Goal: Information Seeking & Learning: Learn about a topic

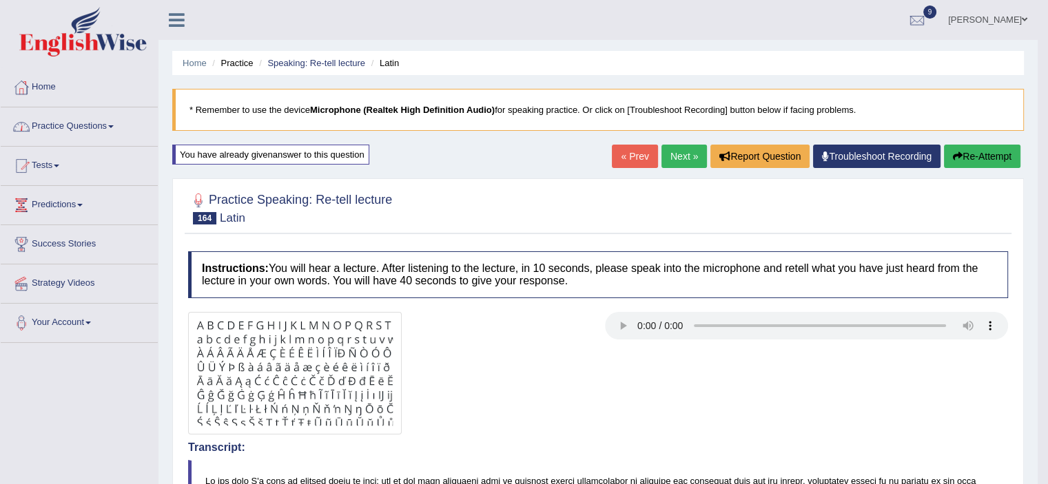
click at [114, 126] on span at bounding box center [111, 126] width 6 height 3
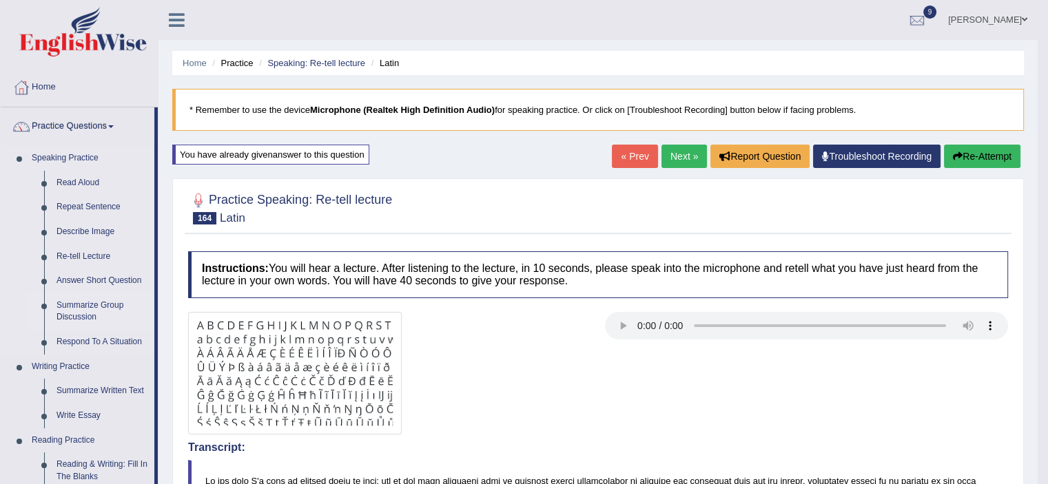
click at [67, 303] on link "Summarize Group Discussion" at bounding box center [102, 311] width 104 height 37
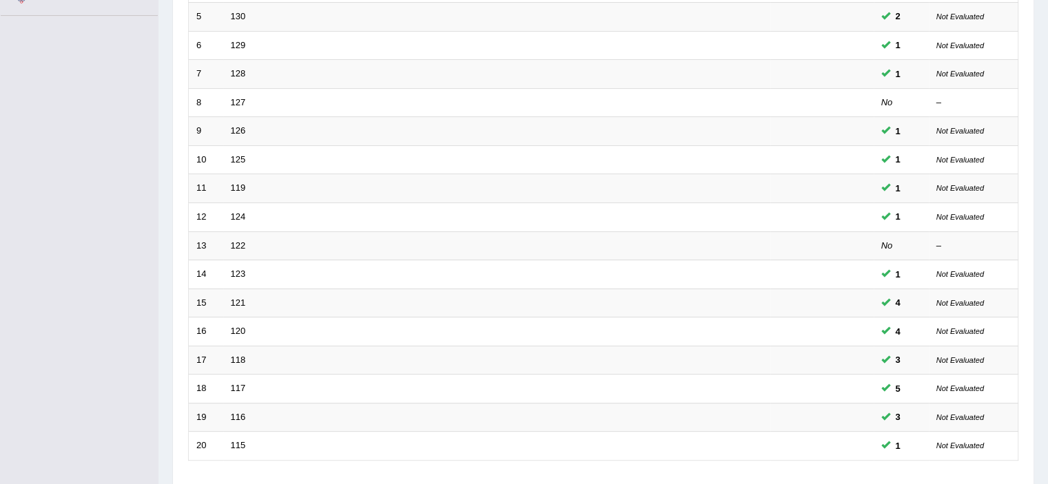
scroll to position [424, 0]
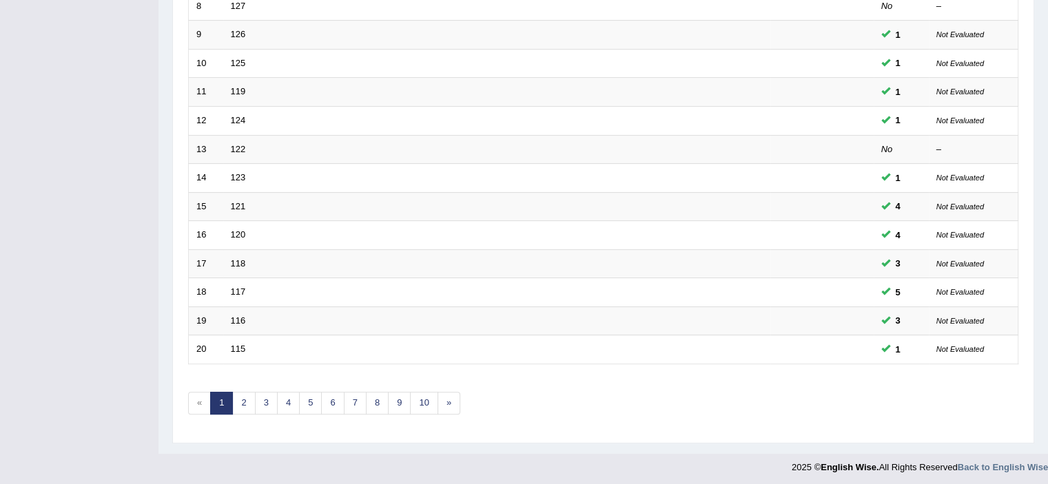
drag, startPoint x: 1053, startPoint y: 176, endPoint x: 1049, endPoint y: 486, distance: 310.7
click at [266, 400] on link "3" at bounding box center [266, 403] width 23 height 23
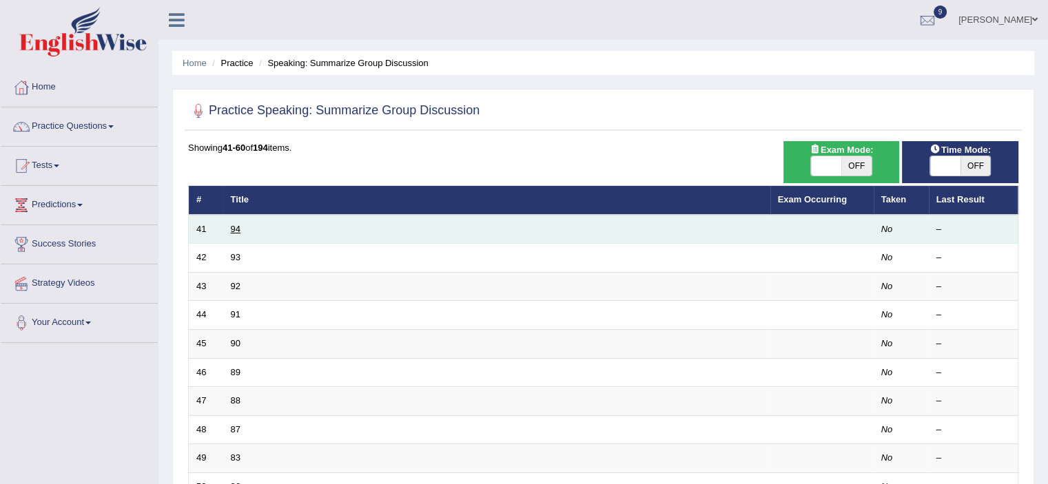
click at [240, 227] on link "94" at bounding box center [236, 229] width 10 height 10
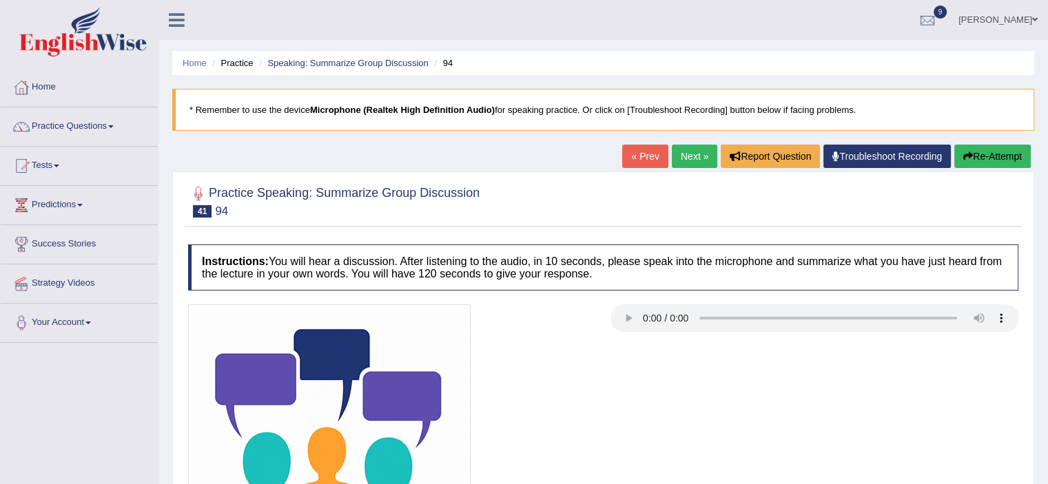
scroll to position [239, 0]
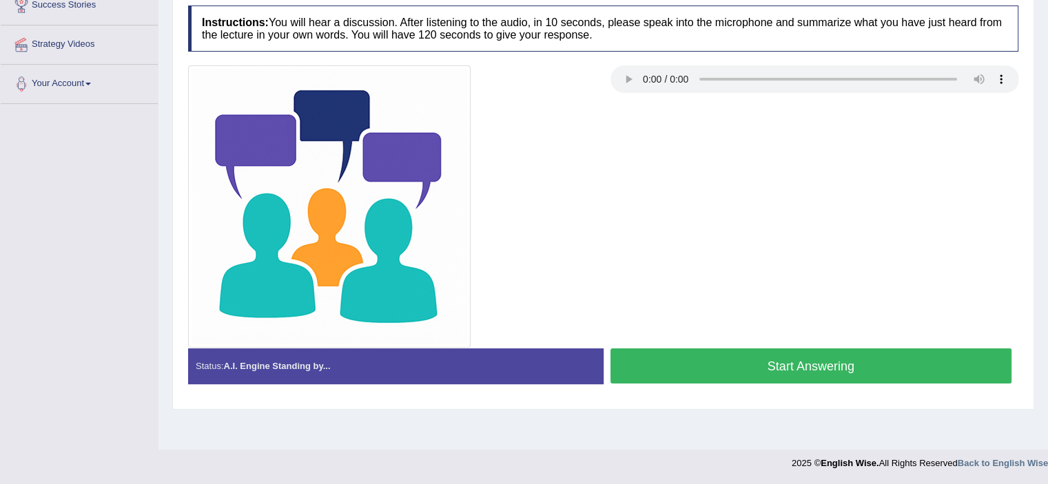
click at [805, 360] on button "Start Answering" at bounding box center [811, 366] width 402 height 35
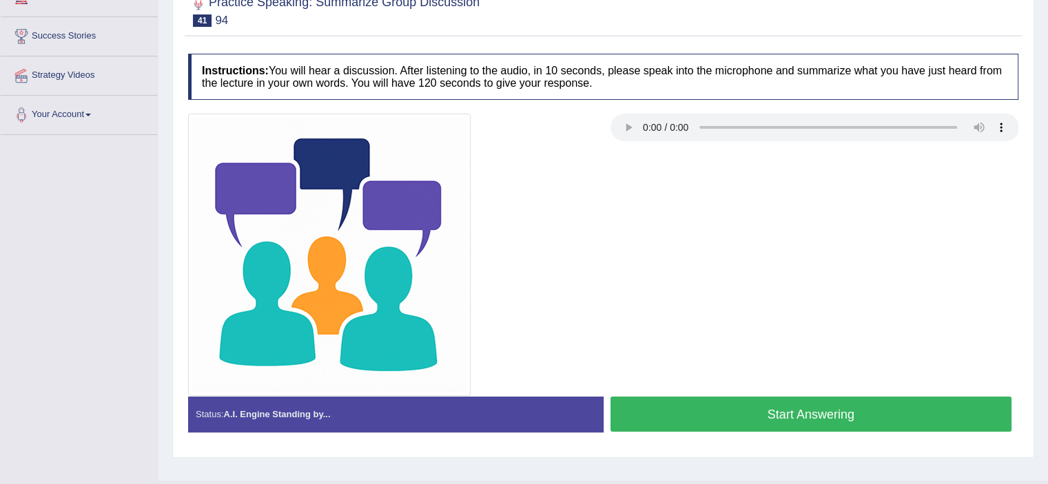
scroll to position [239, 0]
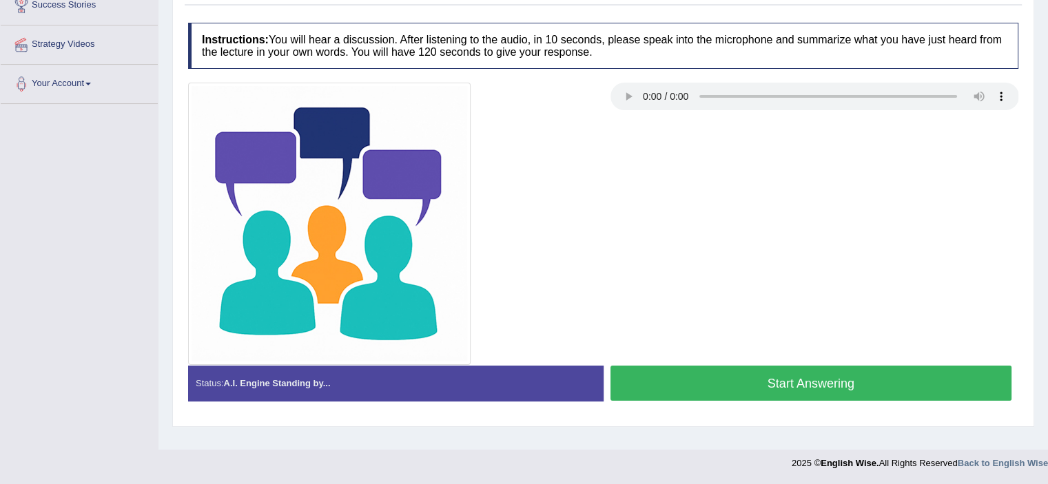
click at [951, 389] on button "Start Answering" at bounding box center [811, 383] width 402 height 35
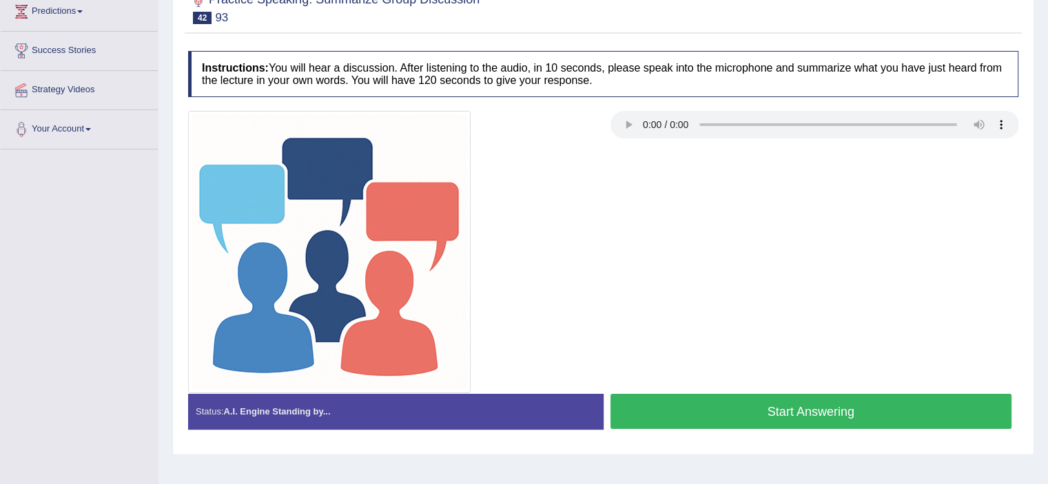
scroll to position [239, 0]
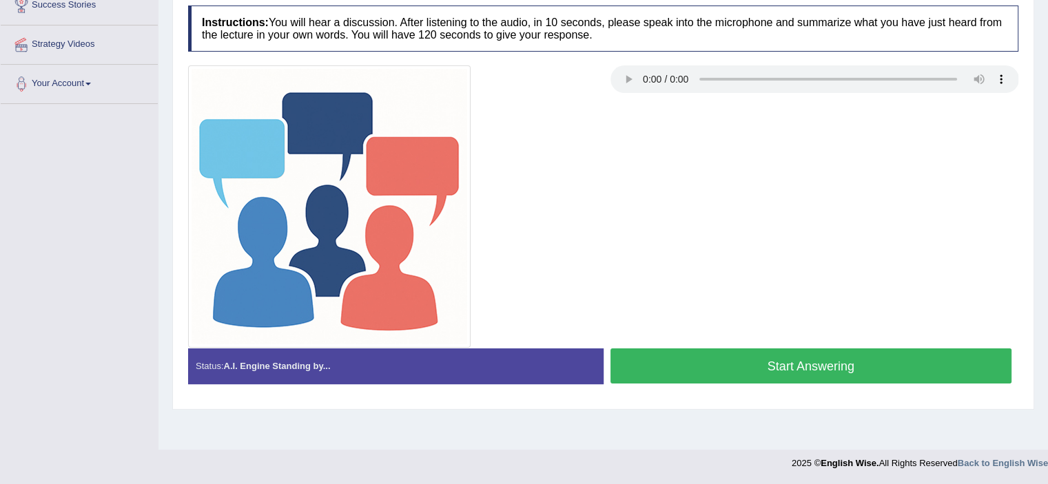
click at [869, 364] on button "Start Answering" at bounding box center [811, 366] width 402 height 35
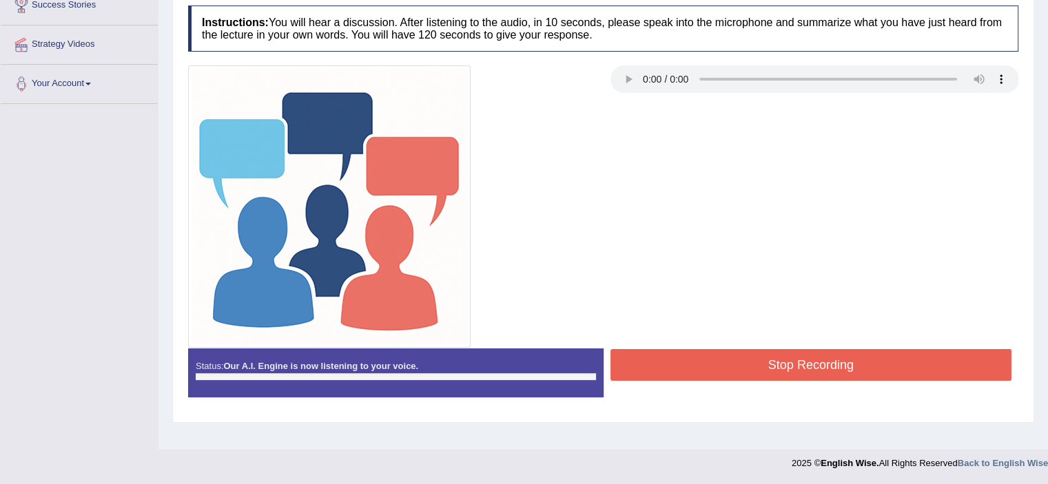
click at [865, 366] on button "Stop Recording" at bounding box center [811, 365] width 402 height 32
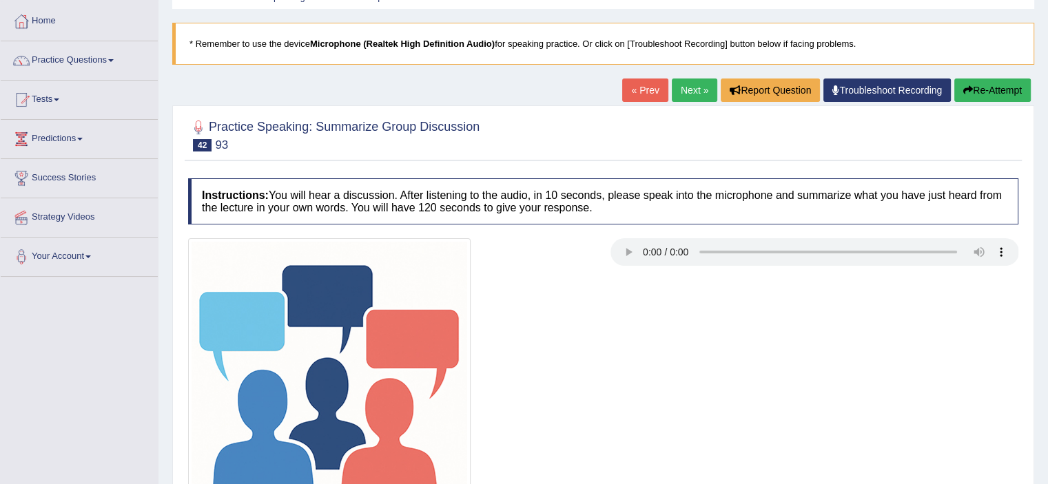
scroll to position [39, 0]
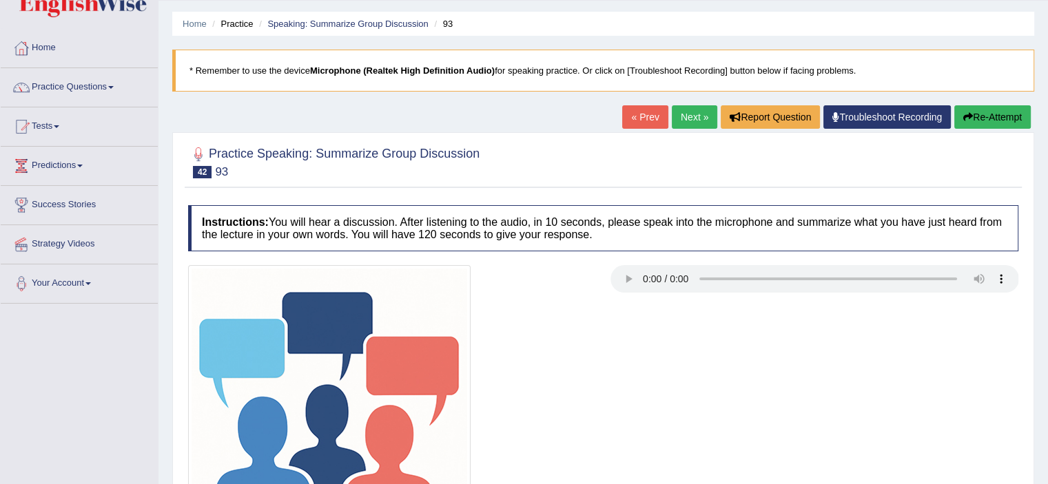
click at [994, 115] on button "Re-Attempt" at bounding box center [992, 116] width 76 height 23
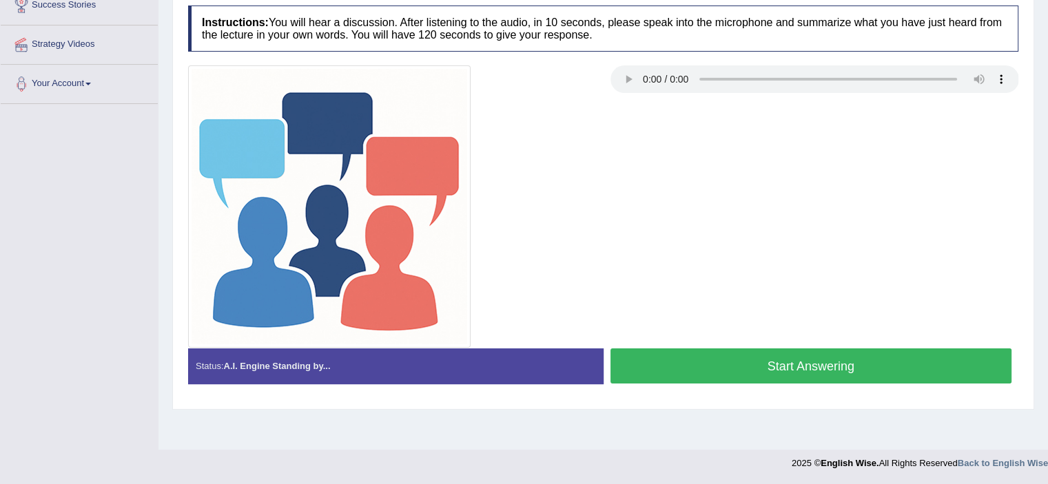
click at [929, 364] on button "Start Answering" at bounding box center [811, 366] width 402 height 35
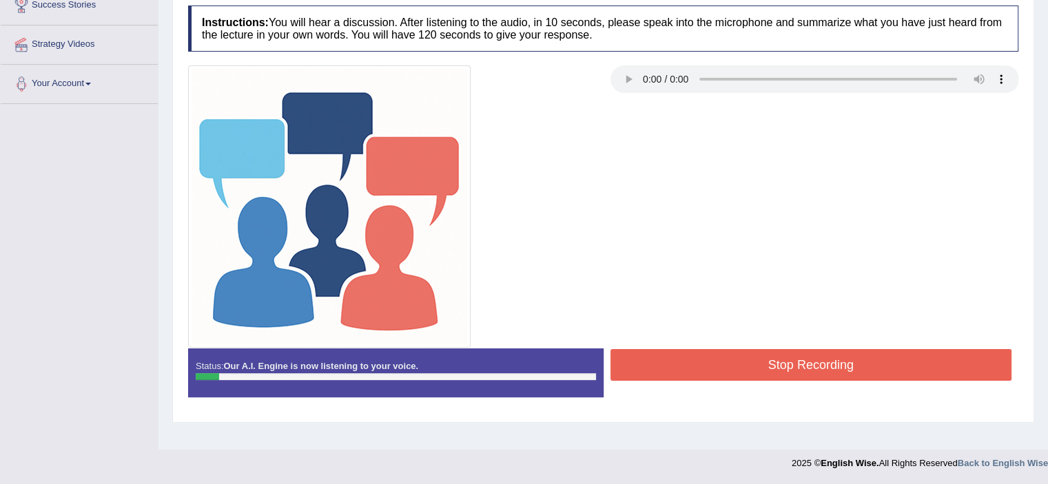
click at [929, 364] on button "Stop Recording" at bounding box center [811, 365] width 402 height 32
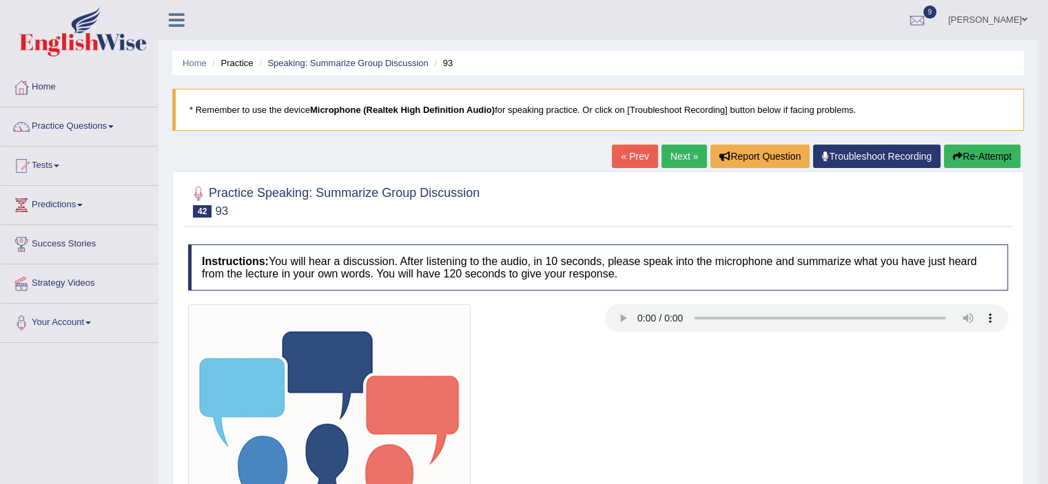
click at [971, 158] on button "Re-Attempt" at bounding box center [982, 156] width 76 height 23
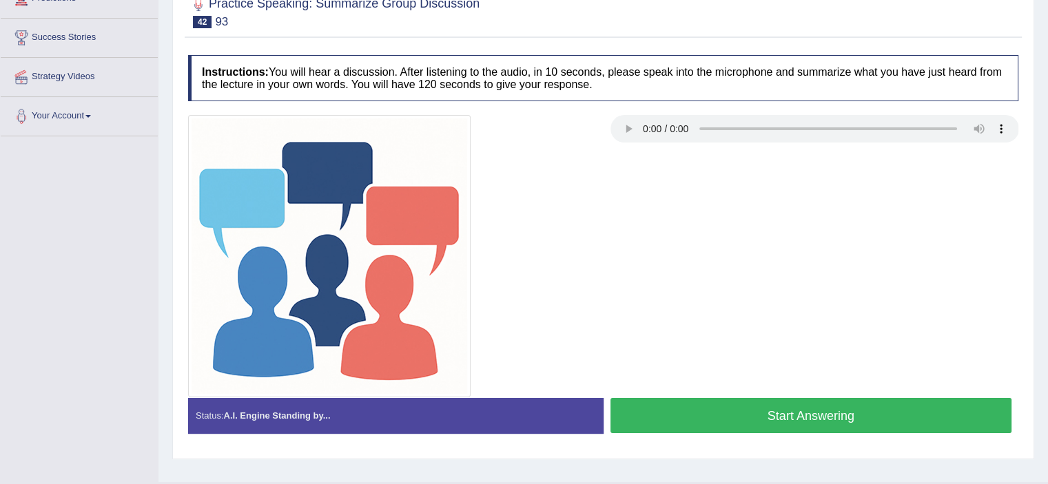
scroll to position [239, 0]
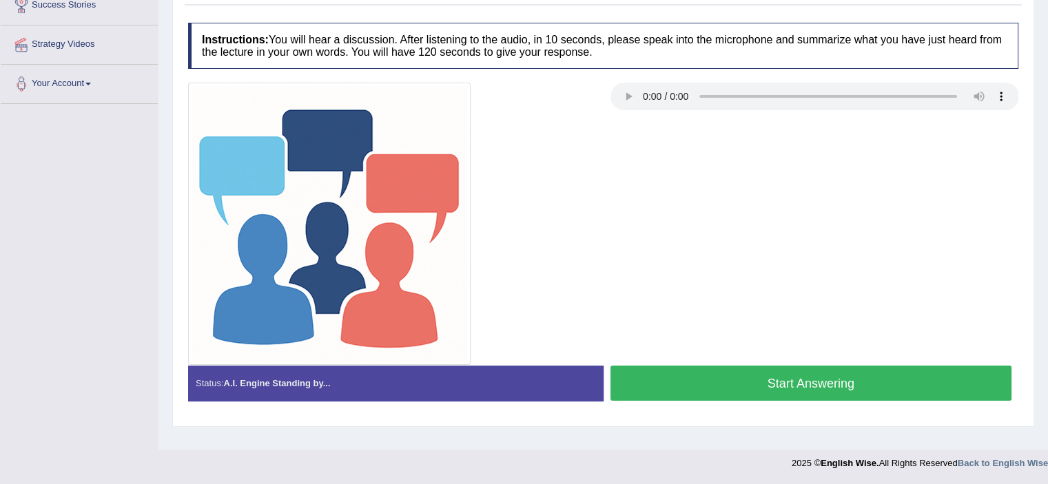
drag, startPoint x: 1013, startPoint y: 326, endPoint x: 967, endPoint y: 344, distance: 49.5
click at [967, 344] on div at bounding box center [603, 224] width 844 height 282
click at [898, 381] on button "Start Answering" at bounding box center [811, 383] width 402 height 35
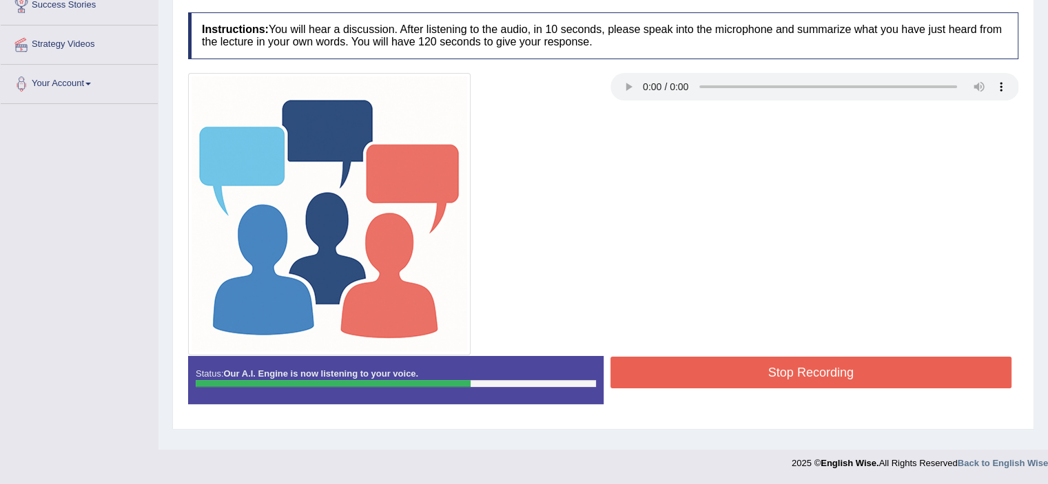
click at [898, 381] on button "Stop Recording" at bounding box center [811, 373] width 402 height 32
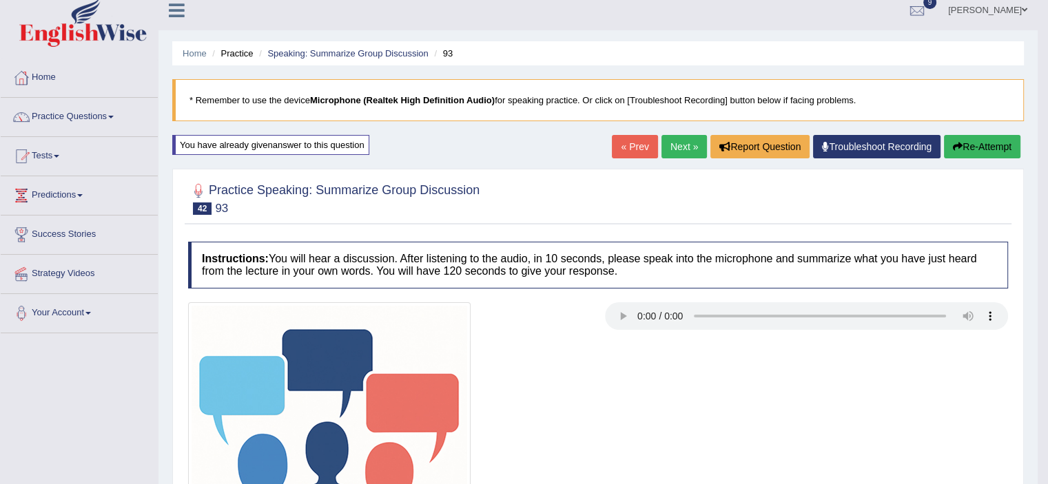
scroll to position [0, 0]
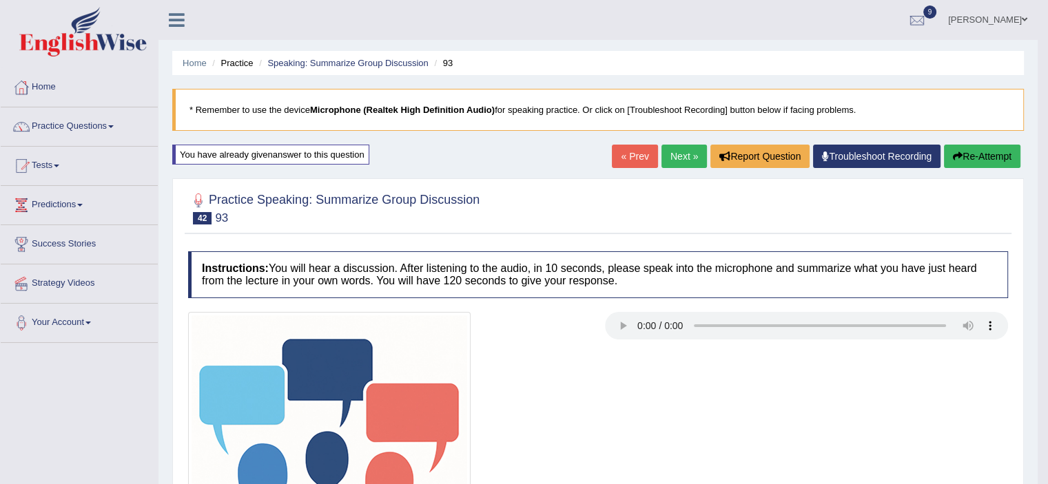
click at [996, 159] on button "Re-Attempt" at bounding box center [982, 156] width 76 height 23
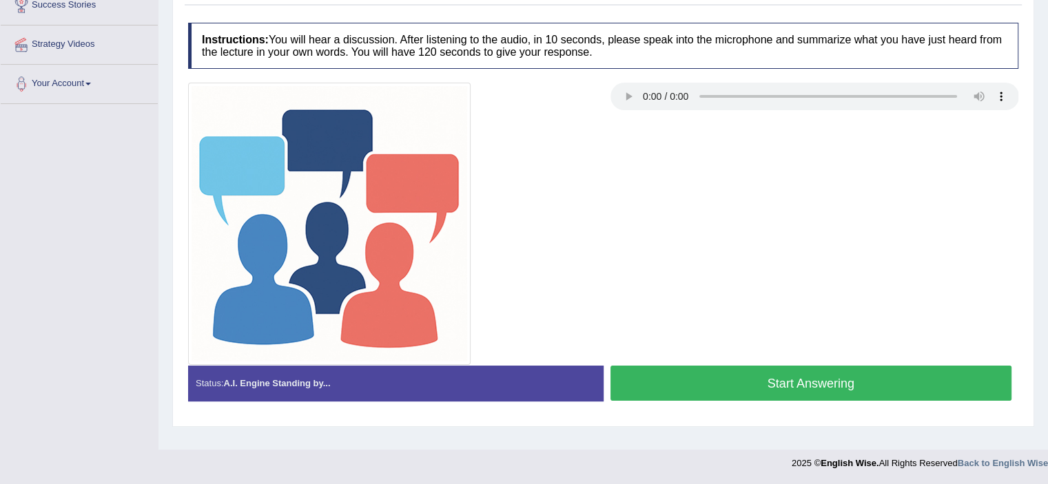
click at [957, 386] on button "Start Answering" at bounding box center [811, 383] width 402 height 35
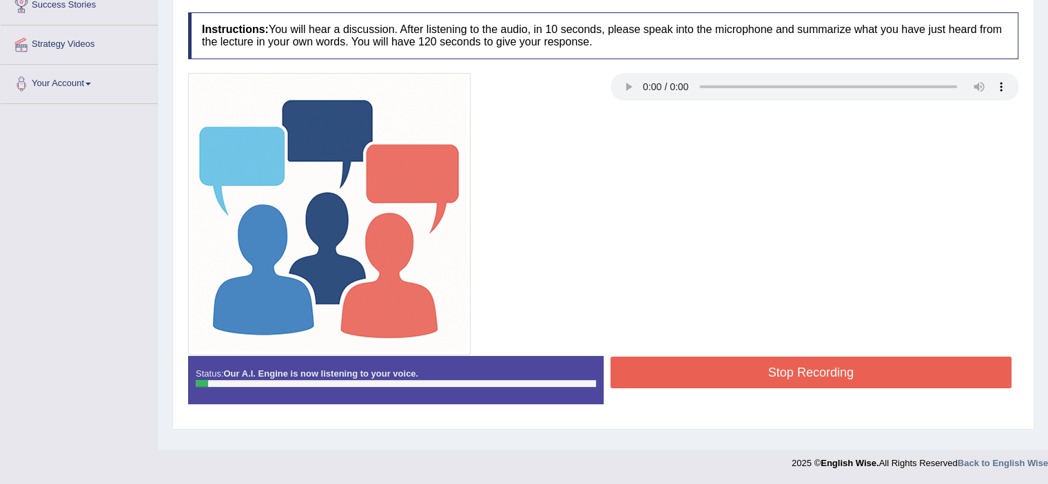
click at [957, 386] on div "Stop Recording" at bounding box center [810, 374] width 415 height 35
click at [957, 377] on button "Stop Recording" at bounding box center [811, 373] width 402 height 32
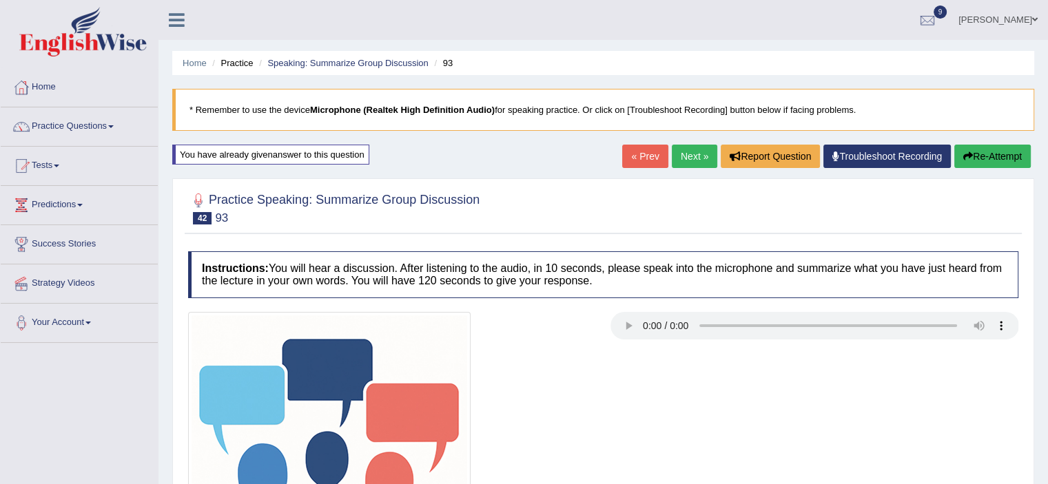
click at [966, 162] on button "Re-Attempt" at bounding box center [992, 156] width 76 height 23
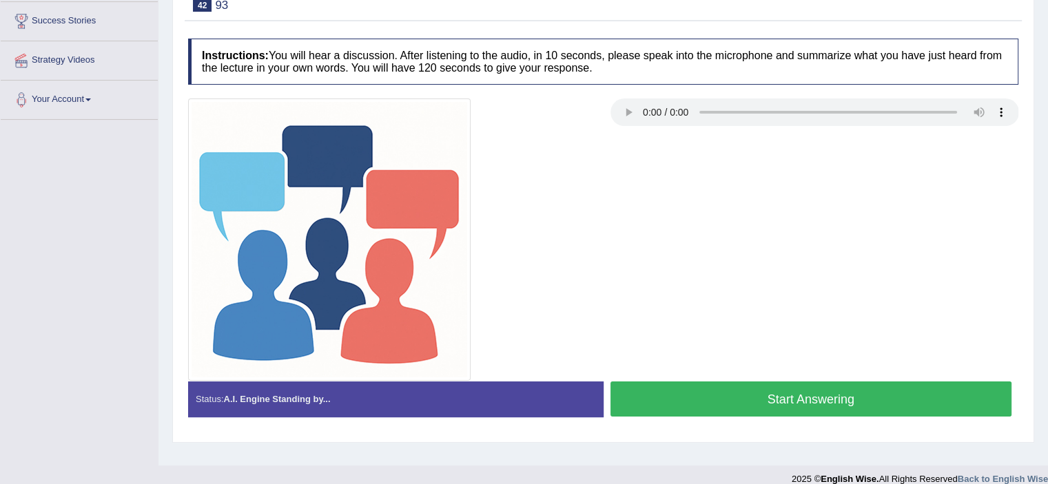
scroll to position [239, 0]
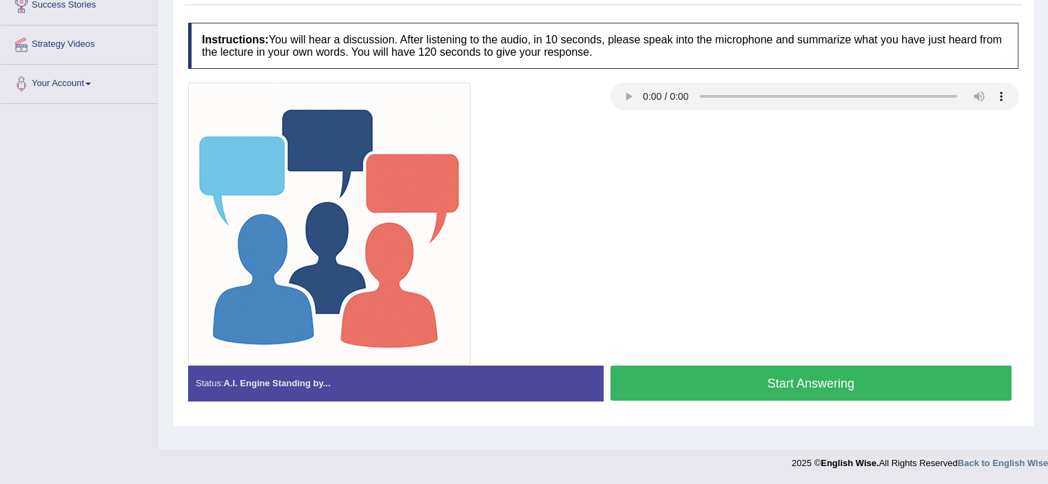
click at [964, 374] on button "Start Answering" at bounding box center [811, 383] width 402 height 35
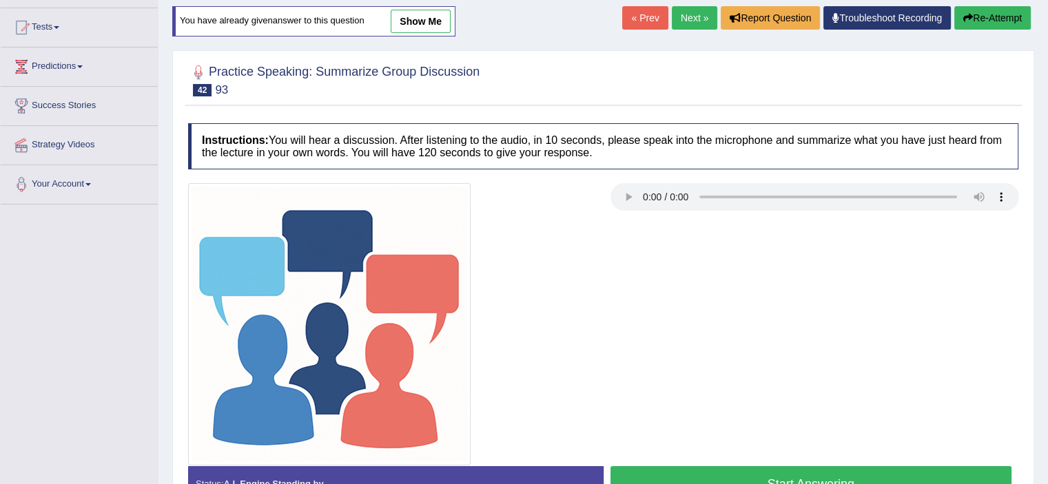
scroll to position [239, 0]
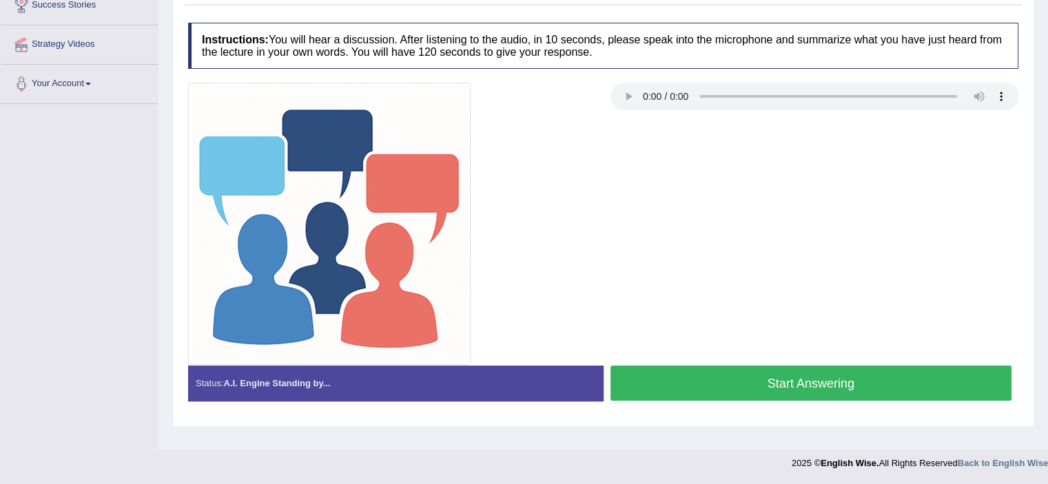
click at [952, 385] on button "Start Answering" at bounding box center [811, 383] width 402 height 35
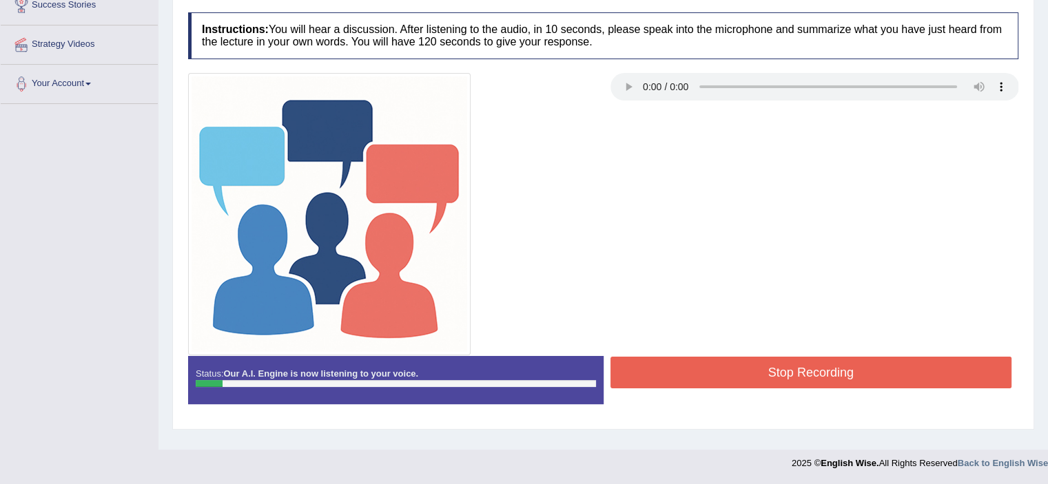
click at [942, 380] on button "Stop Recording" at bounding box center [811, 373] width 402 height 32
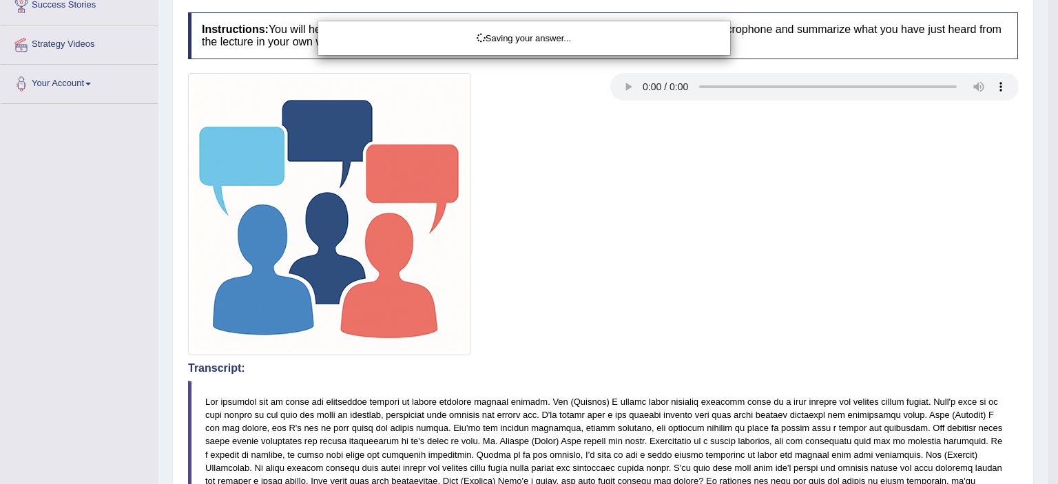
click at [1047, 141] on div "Saving your answer..." at bounding box center [529, 242] width 1058 height 484
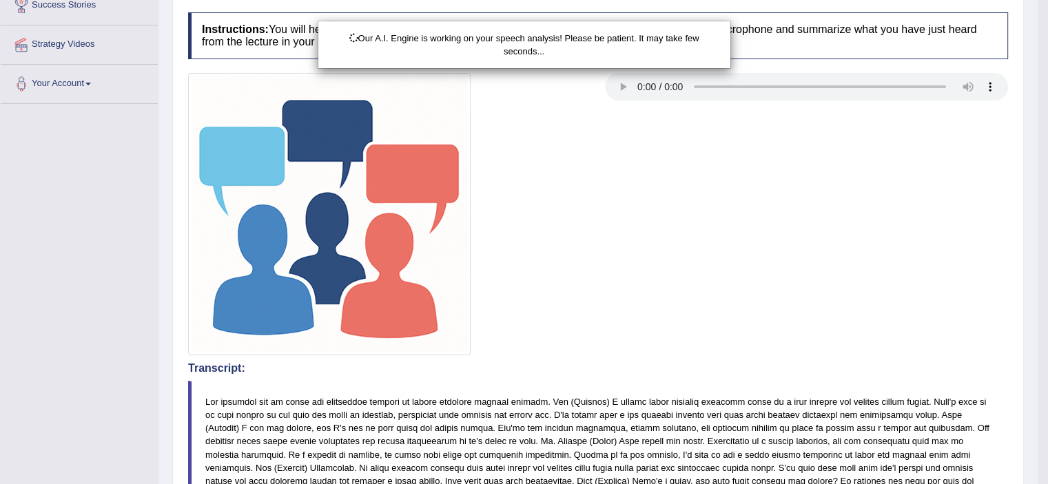
scroll to position [0, 0]
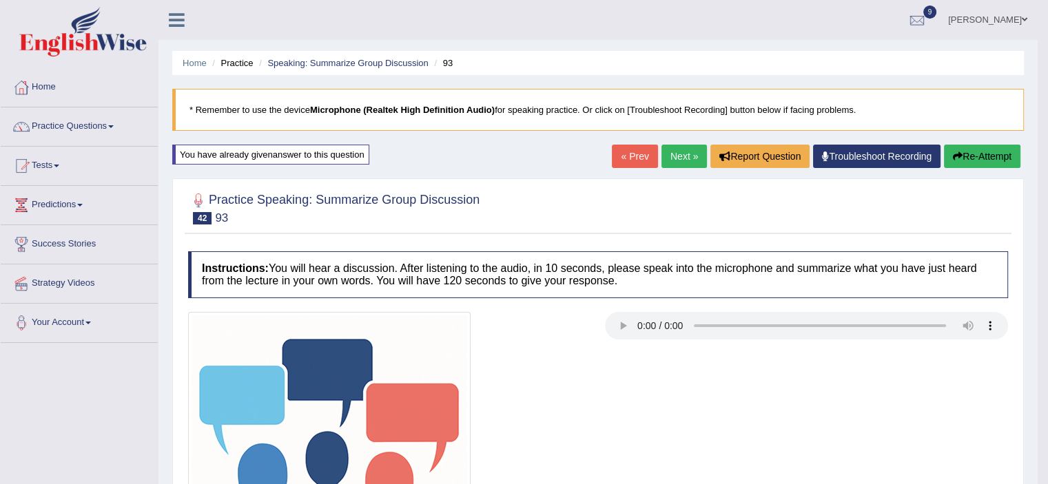
click at [959, 148] on button "Re-Attempt" at bounding box center [982, 156] width 76 height 23
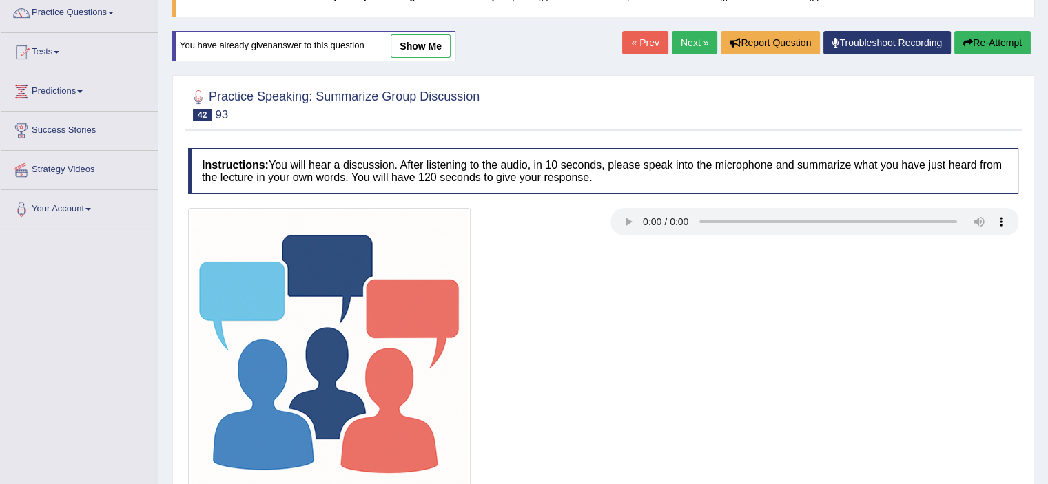
scroll to position [239, 0]
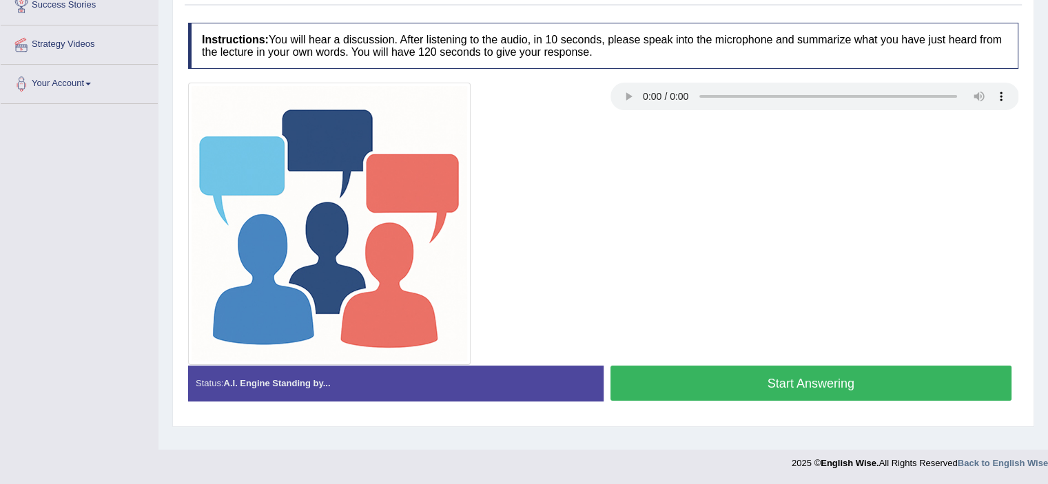
click at [928, 388] on button "Start Answering" at bounding box center [811, 383] width 402 height 35
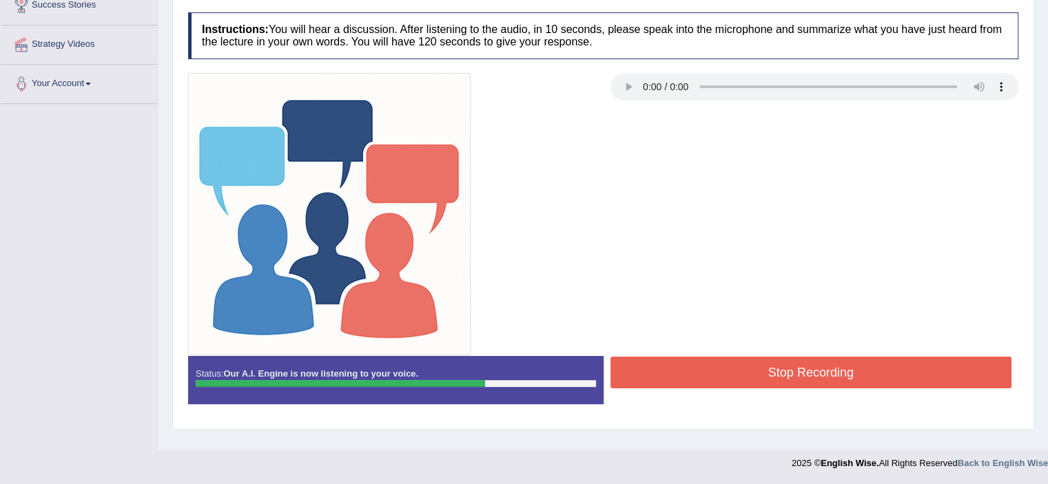
click at [925, 379] on button "Stop Recording" at bounding box center [811, 373] width 402 height 32
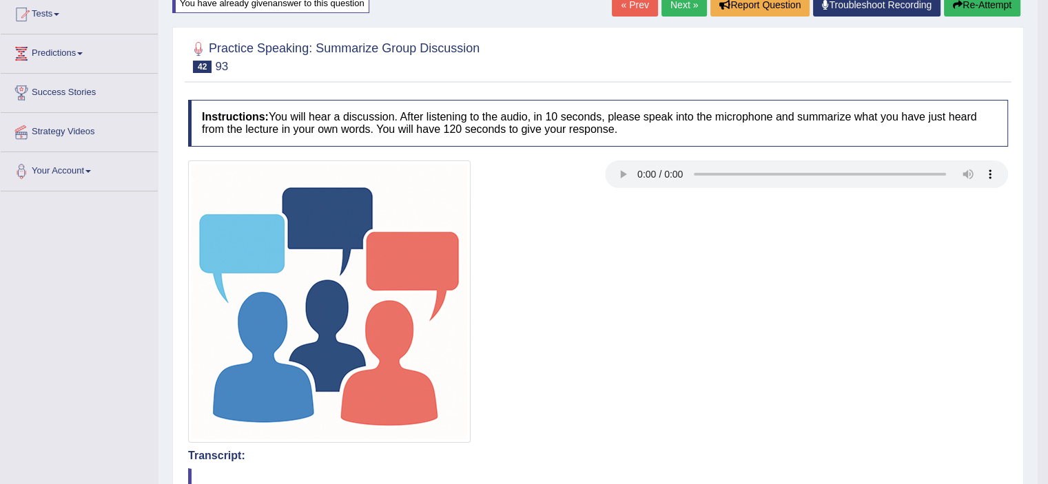
scroll to position [0, 0]
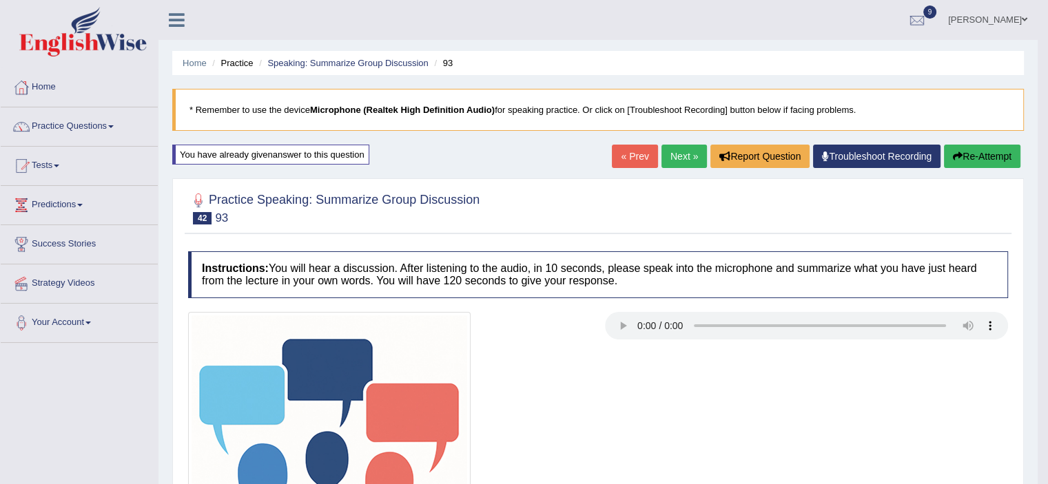
click at [973, 151] on button "Re-Attempt" at bounding box center [982, 156] width 76 height 23
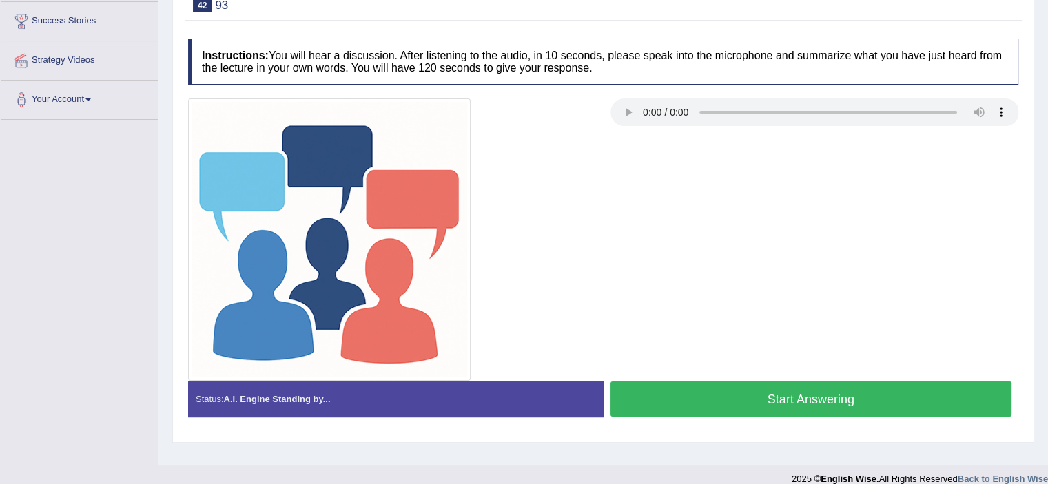
scroll to position [229, 0]
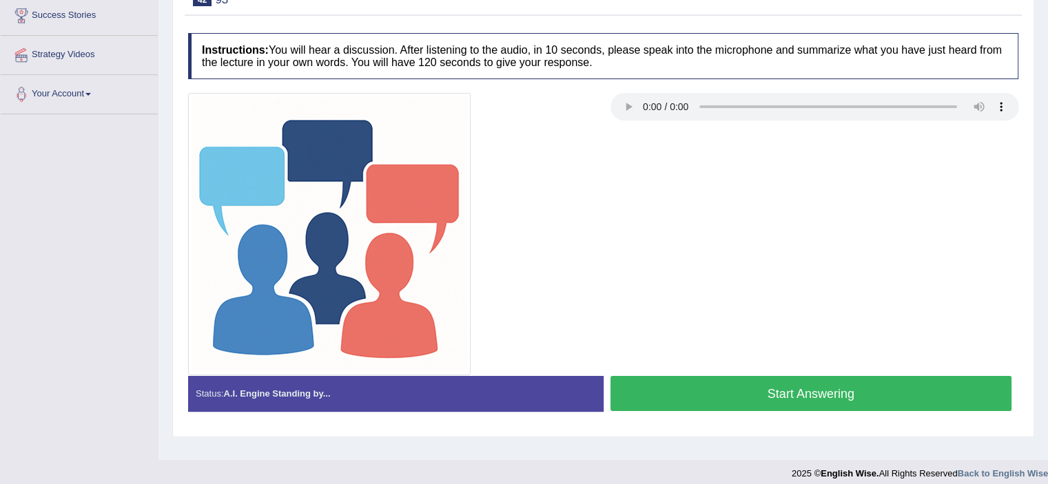
click at [986, 393] on button "Start Answering" at bounding box center [811, 393] width 402 height 35
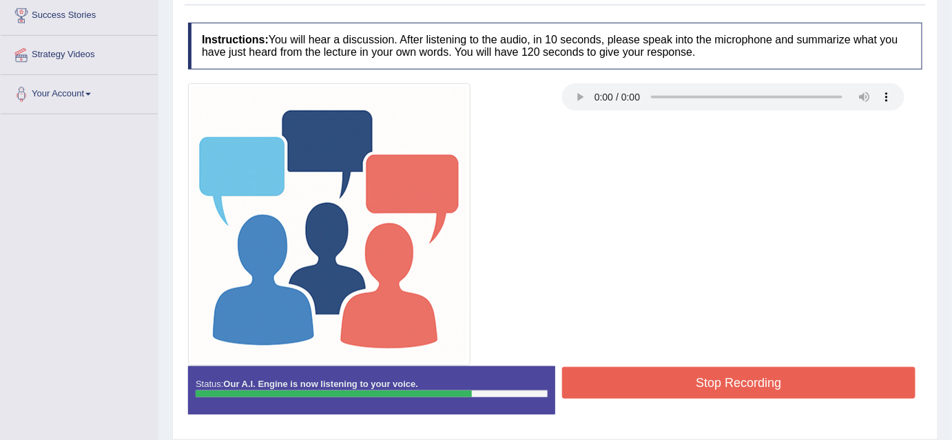
drag, startPoint x: 791, startPoint y: 59, endPoint x: 818, endPoint y: 41, distance: 32.5
click at [818, 41] on h4 "Instructions: You will hear a discussion. After listening to the audio, in 10 s…" at bounding box center [555, 46] width 734 height 46
drag, startPoint x: 822, startPoint y: 79, endPoint x: 794, endPoint y: 77, distance: 29.0
click at [794, 77] on div "Instructions: You will hear a discussion. After listening to the audio, in 10 s…" at bounding box center [555, 224] width 741 height 416
drag, startPoint x: 684, startPoint y: 67, endPoint x: 638, endPoint y: 37, distance: 55.2
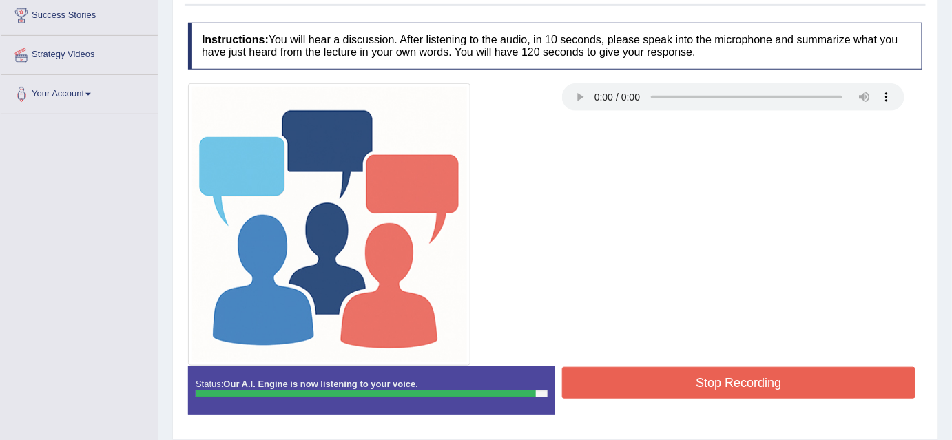
click at [638, 37] on h4 "Instructions: You will hear a discussion. After listening to the audio, in 10 s…" at bounding box center [555, 46] width 734 height 46
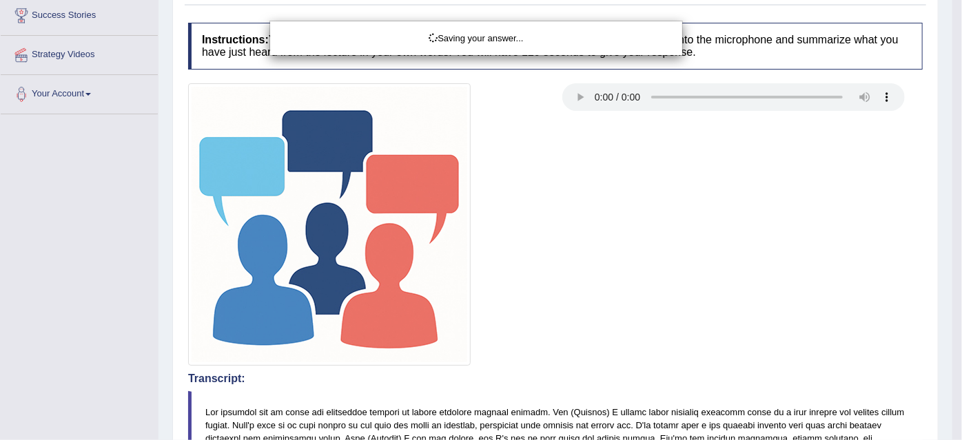
click at [647, 90] on div "Saving your answer..." at bounding box center [481, 220] width 962 height 440
click at [555, 107] on div "Saving your answer..." at bounding box center [481, 220] width 962 height 440
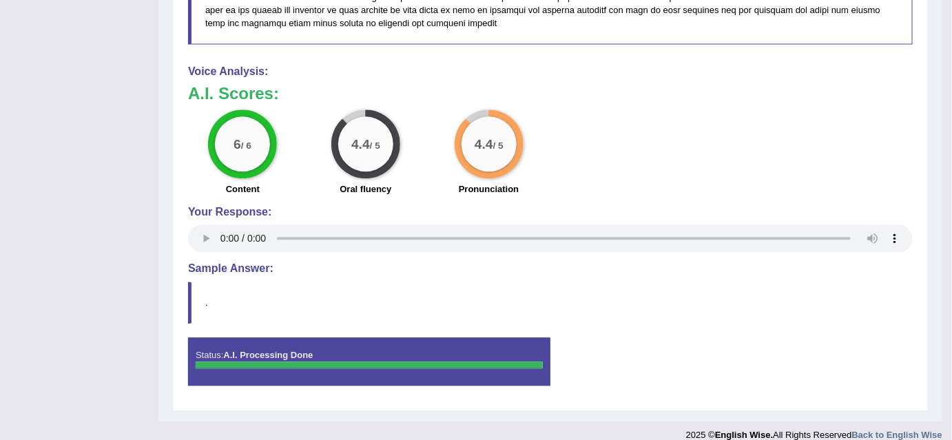
scroll to position [610, 0]
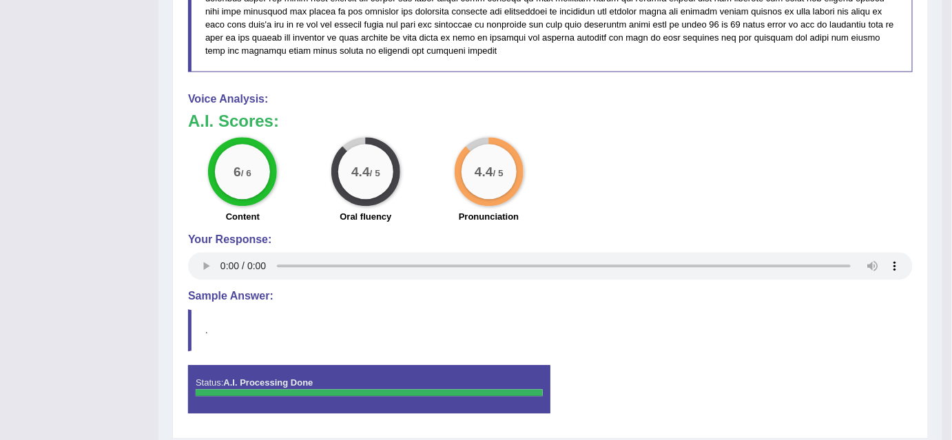
scroll to position [995, 0]
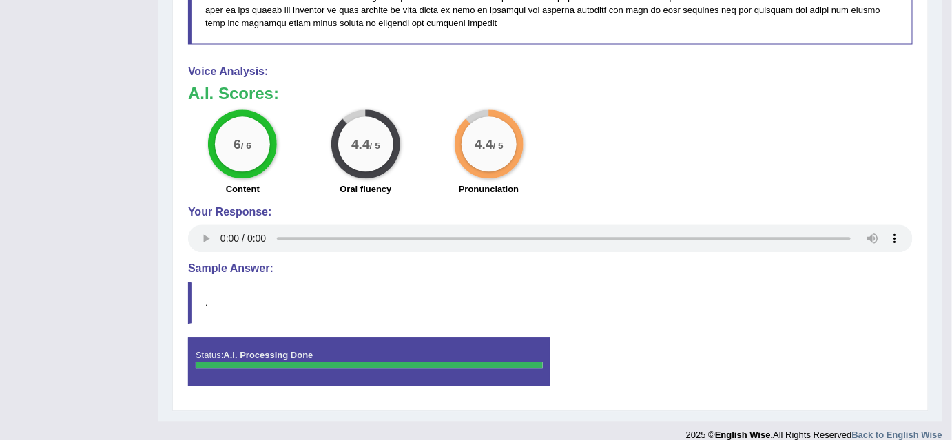
click at [523, 355] on div "Status: A.I. Processing Done" at bounding box center [369, 362] width 362 height 48
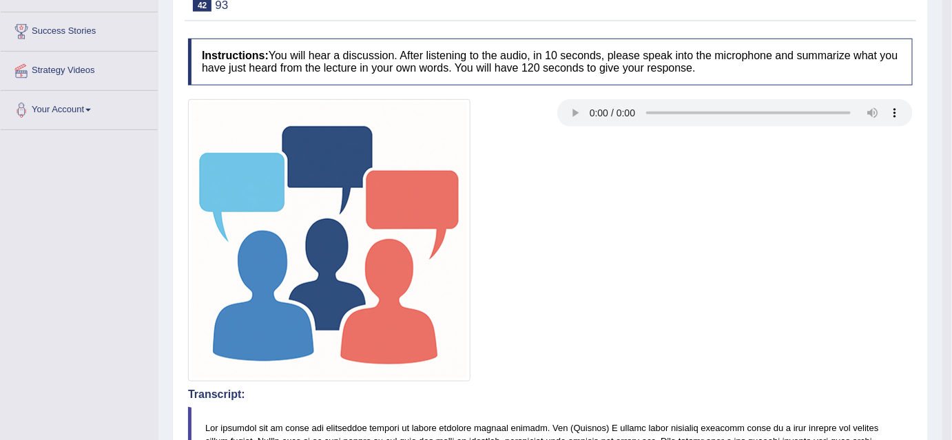
scroll to position [0, 0]
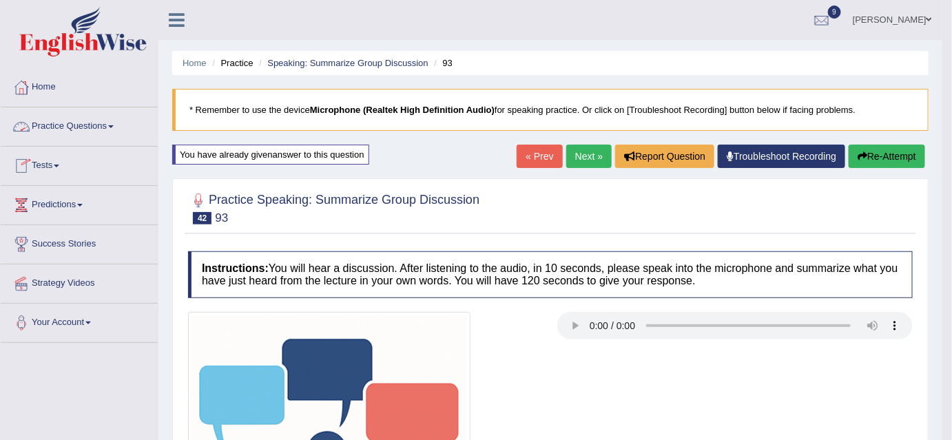
click at [116, 127] on link "Practice Questions" at bounding box center [79, 124] width 157 height 34
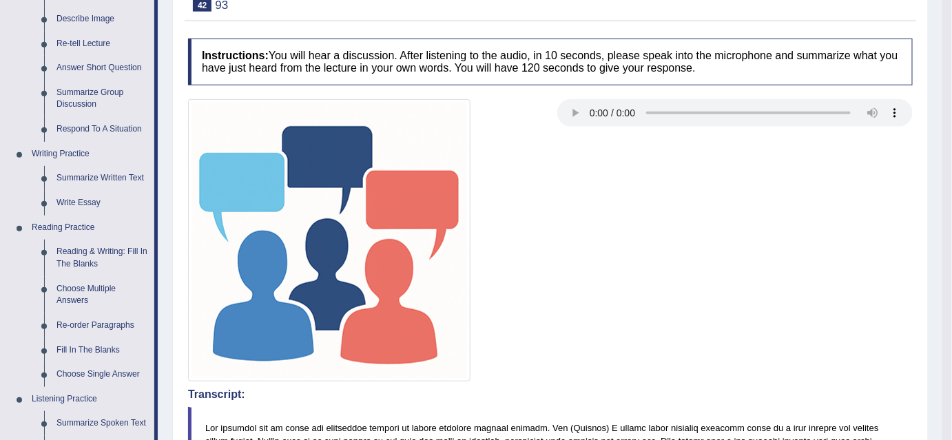
scroll to position [211, 0]
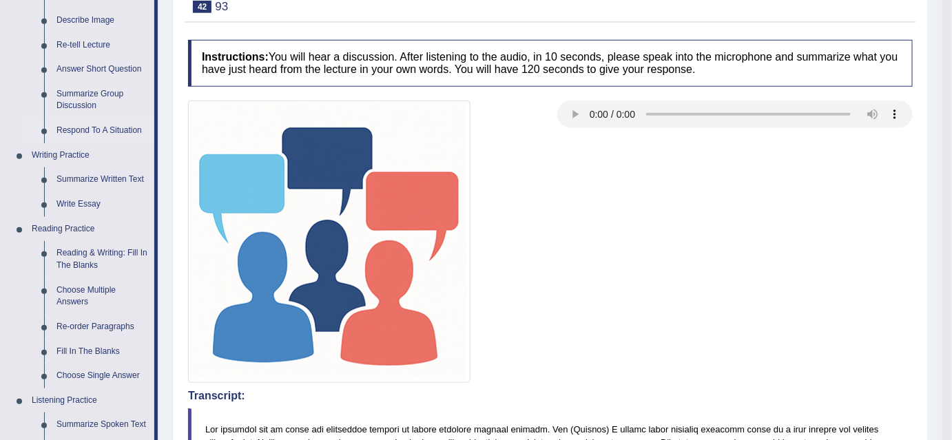
click at [94, 128] on link "Respond To A Situation" at bounding box center [102, 130] width 104 height 25
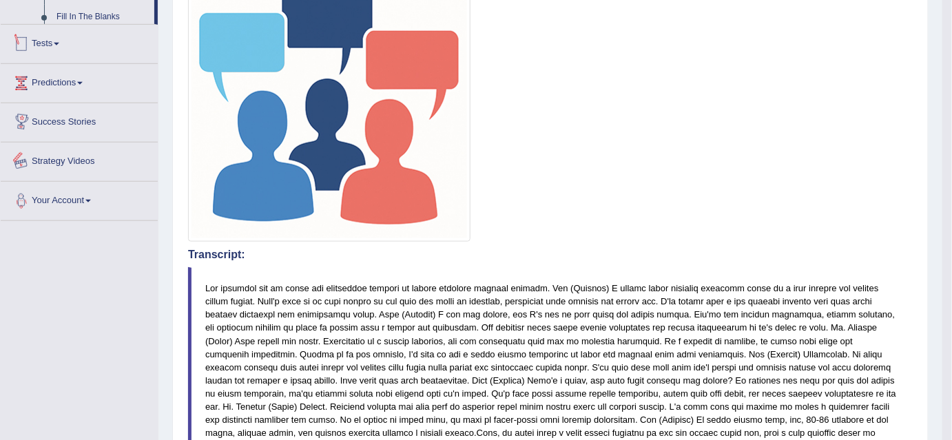
scroll to position [937, 0]
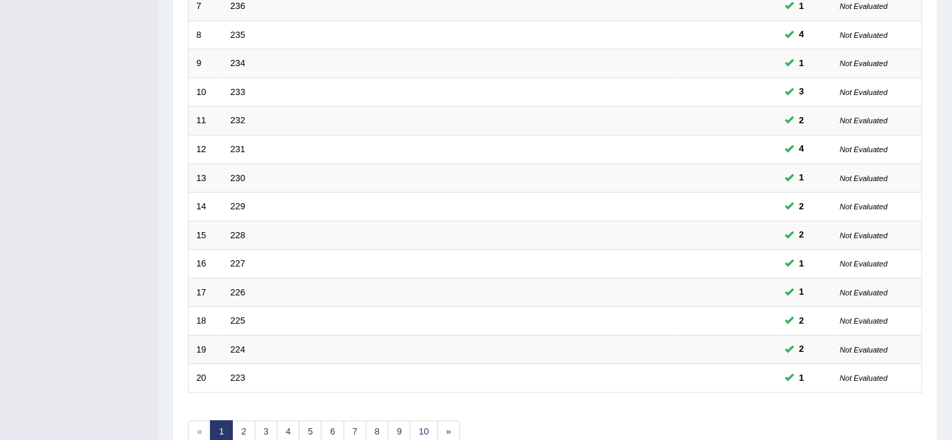
scroll to position [466, 0]
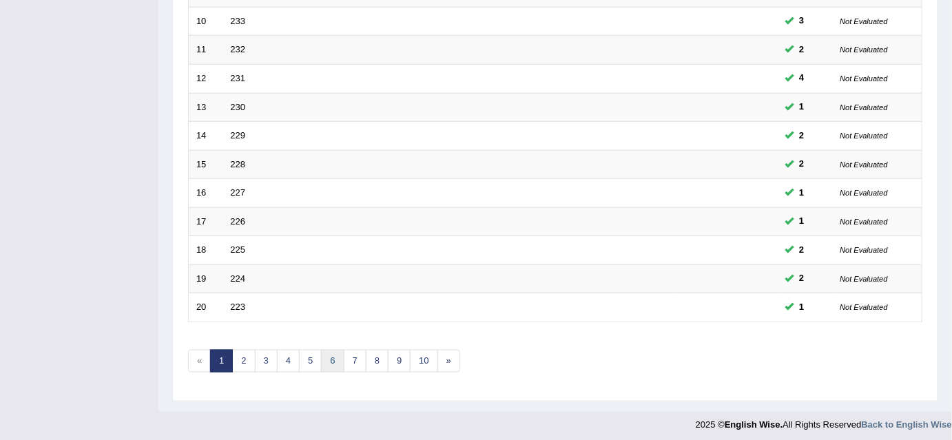
click at [334, 351] on link "6" at bounding box center [332, 361] width 23 height 23
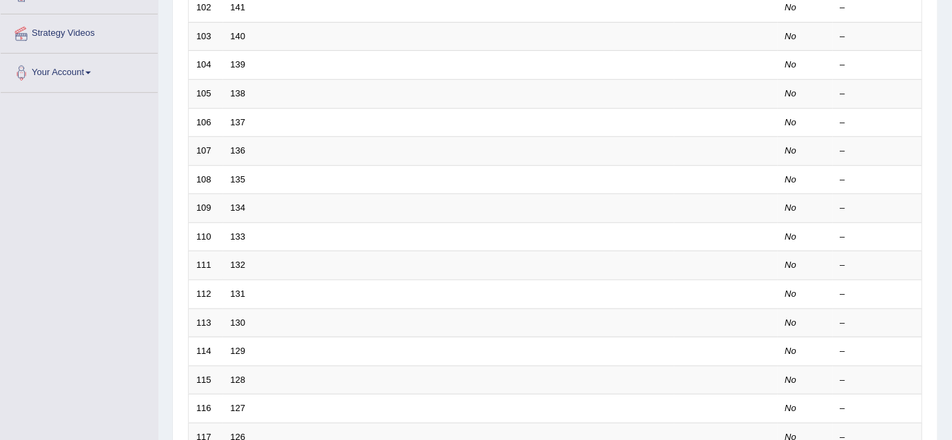
scroll to position [466, 0]
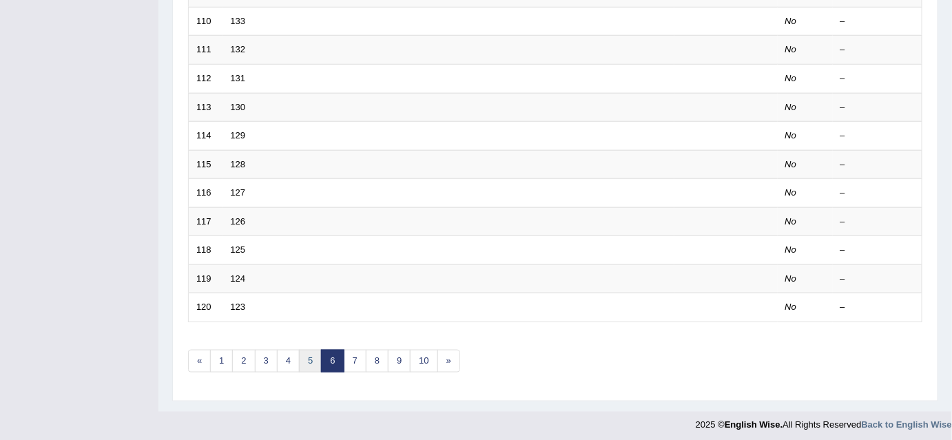
click at [311, 360] on link "5" at bounding box center [310, 361] width 23 height 23
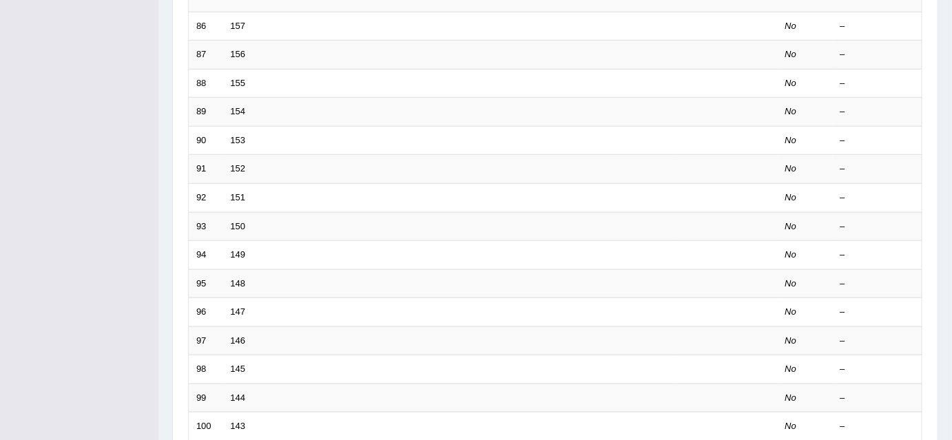
scroll to position [466, 0]
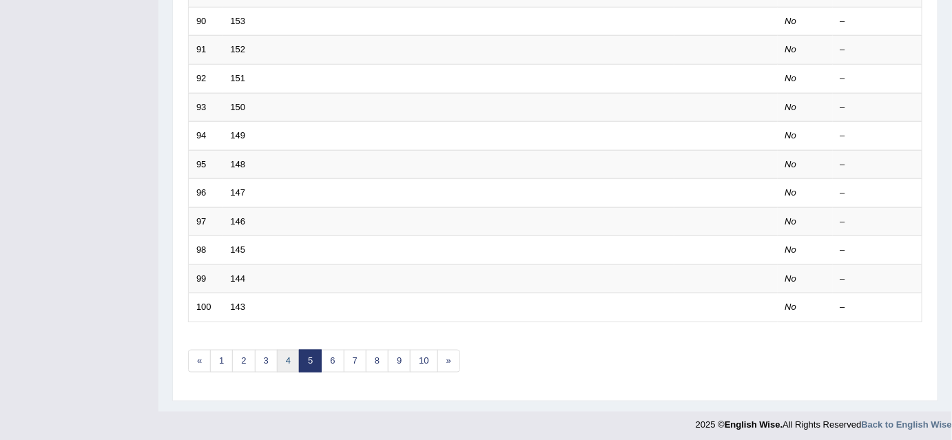
click at [284, 353] on link "4" at bounding box center [288, 361] width 23 height 23
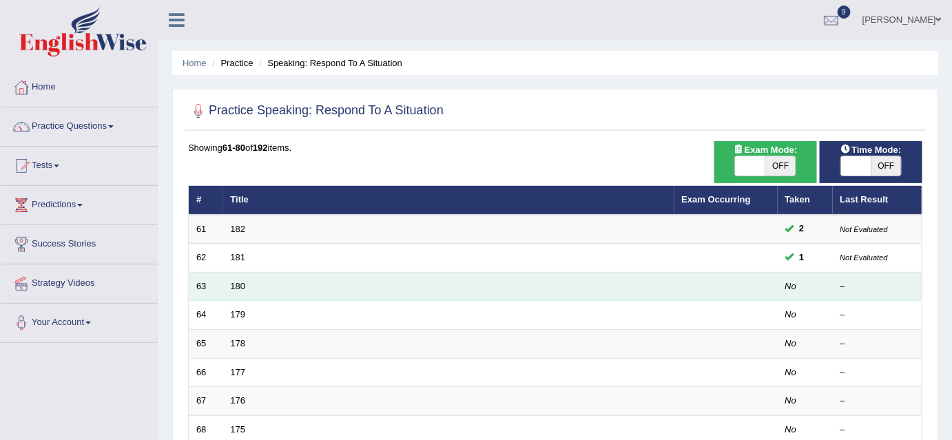
click at [393, 293] on td "180" at bounding box center [448, 286] width 451 height 29
click at [787, 286] on em "No" at bounding box center [791, 286] width 12 height 10
click at [236, 287] on link "180" at bounding box center [238, 286] width 15 height 10
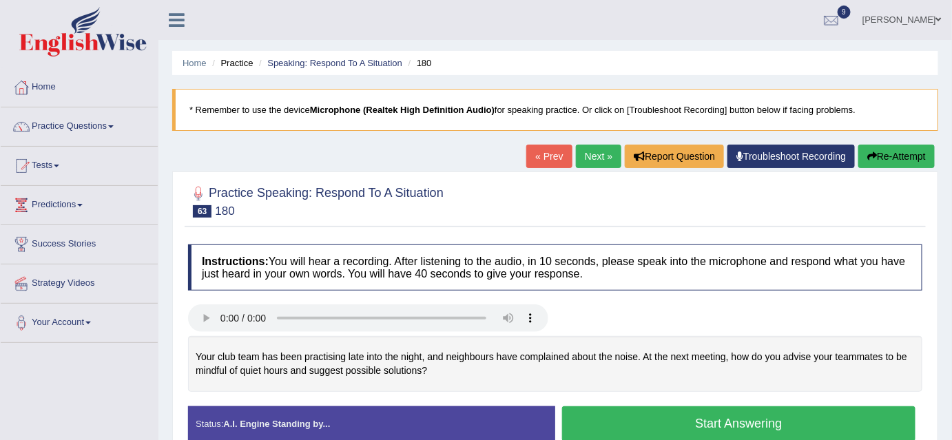
click at [639, 415] on button "Start Answering" at bounding box center [738, 423] width 353 height 35
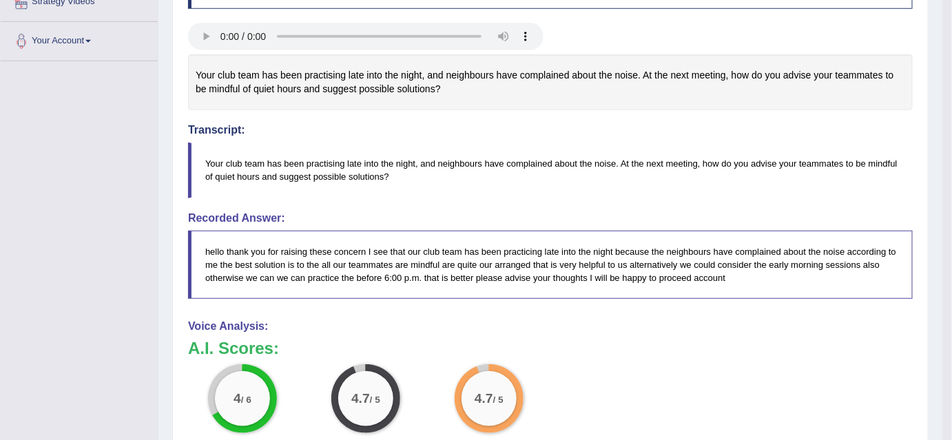
scroll to position [549, 0]
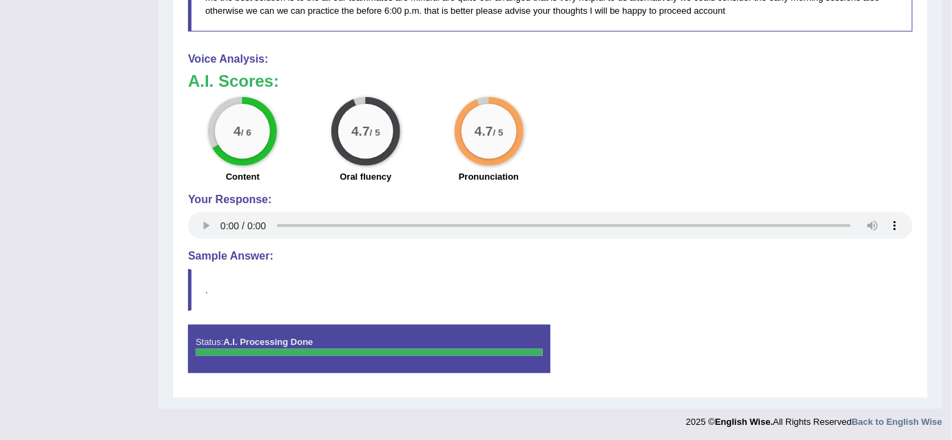
drag, startPoint x: 951, startPoint y: 435, endPoint x: 961, endPoint y: 117, distance: 318.4
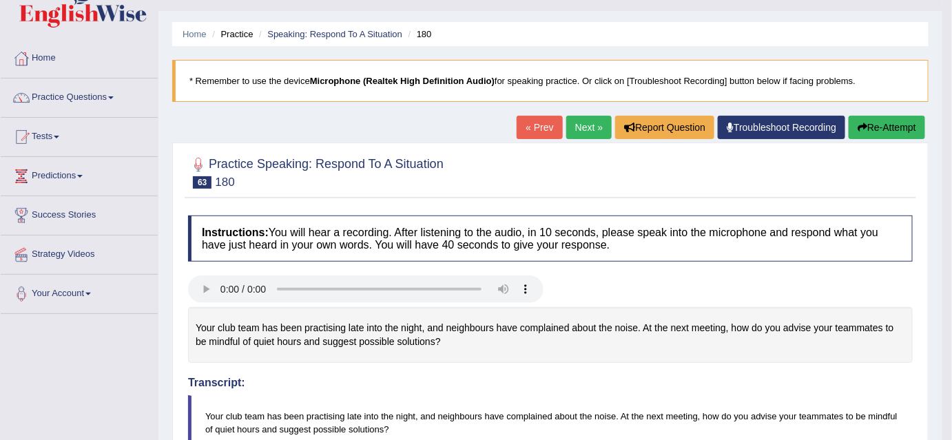
scroll to position [0, 0]
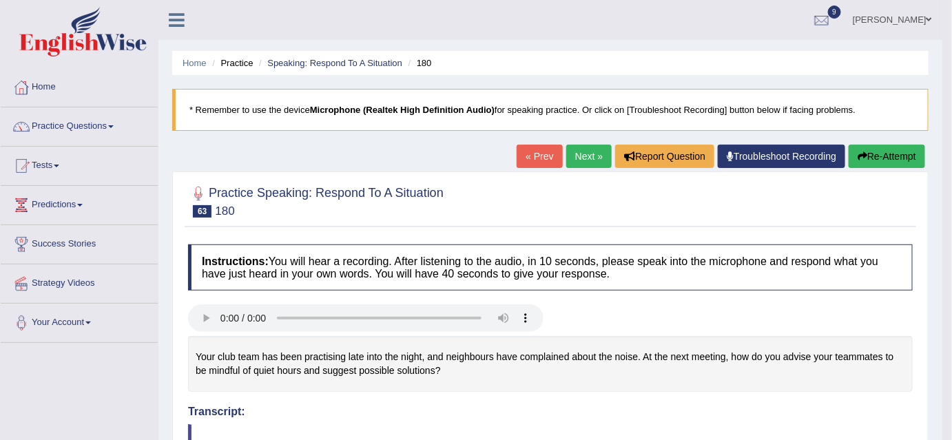
click at [883, 159] on button "Re-Attempt" at bounding box center [887, 156] width 76 height 23
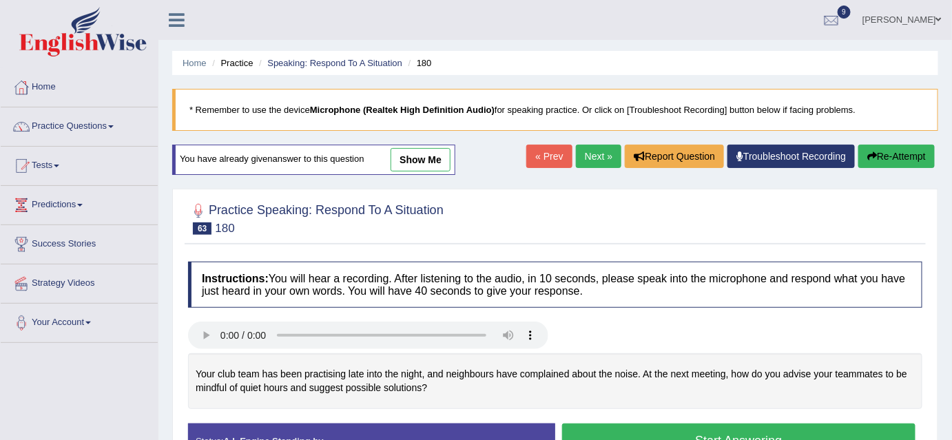
click at [711, 431] on button "Start Answering" at bounding box center [738, 441] width 353 height 35
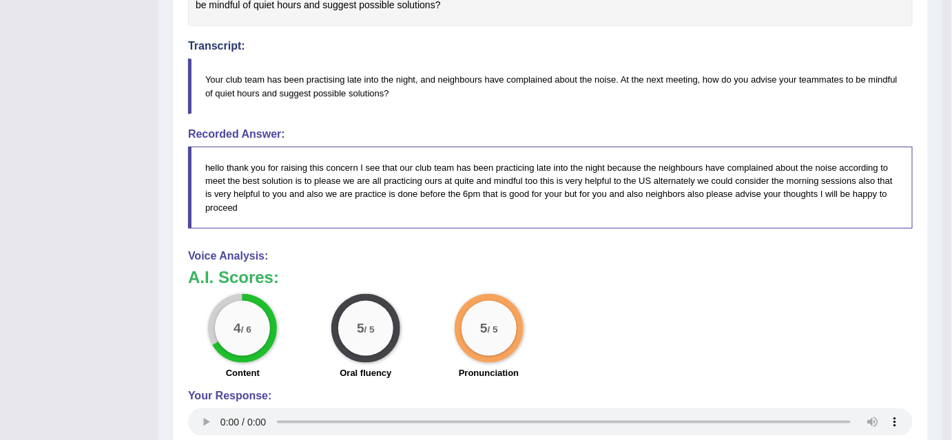
drag, startPoint x: 953, startPoint y: 104, endPoint x: 919, endPoint y: 464, distance: 361.2
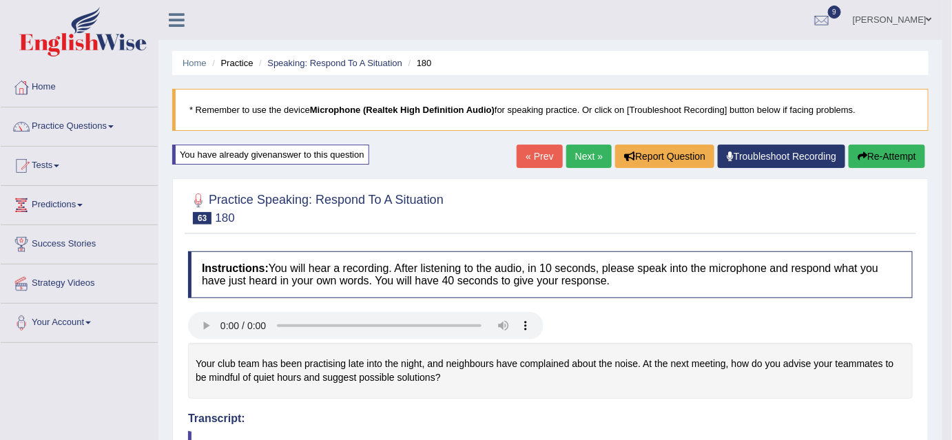
click at [889, 150] on button "Re-Attempt" at bounding box center [887, 156] width 76 height 23
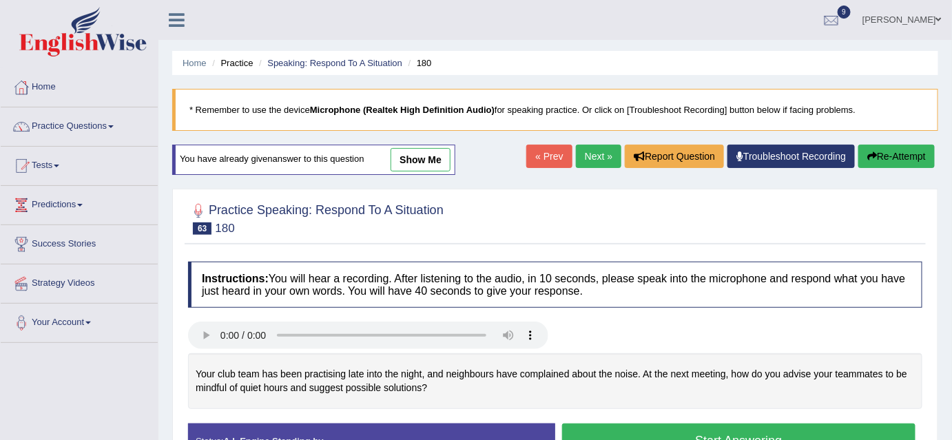
click at [642, 430] on button "Start Answering" at bounding box center [738, 441] width 353 height 35
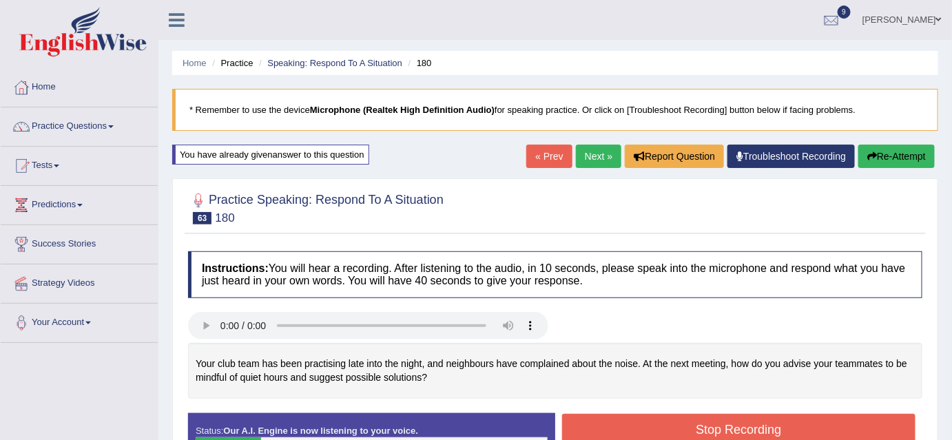
click at [642, 430] on button "Stop Recording" at bounding box center [738, 430] width 353 height 32
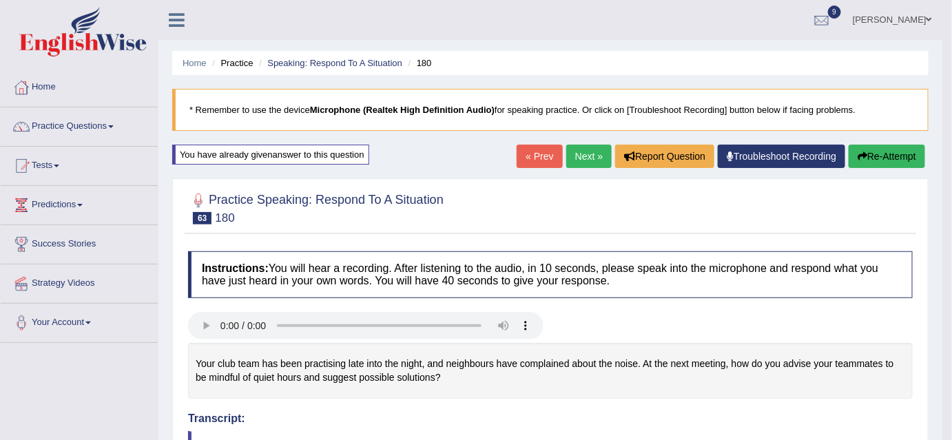
click at [900, 156] on button "Re-Attempt" at bounding box center [887, 156] width 76 height 23
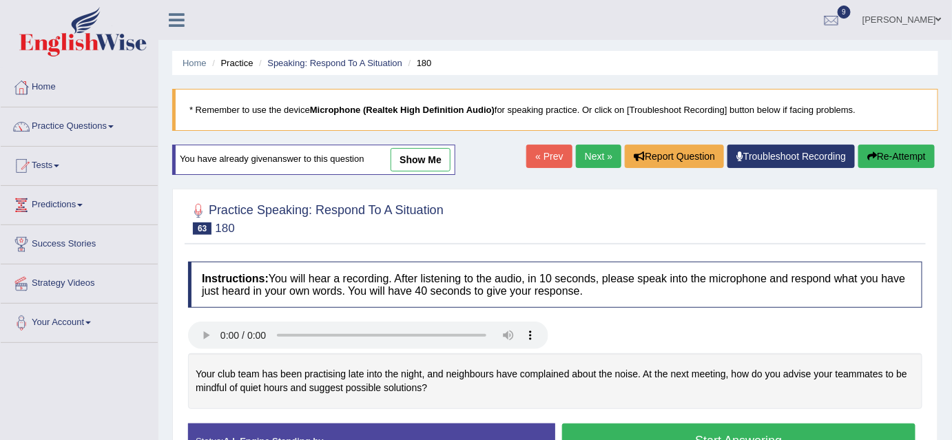
click at [674, 435] on button "Start Answering" at bounding box center [738, 441] width 353 height 35
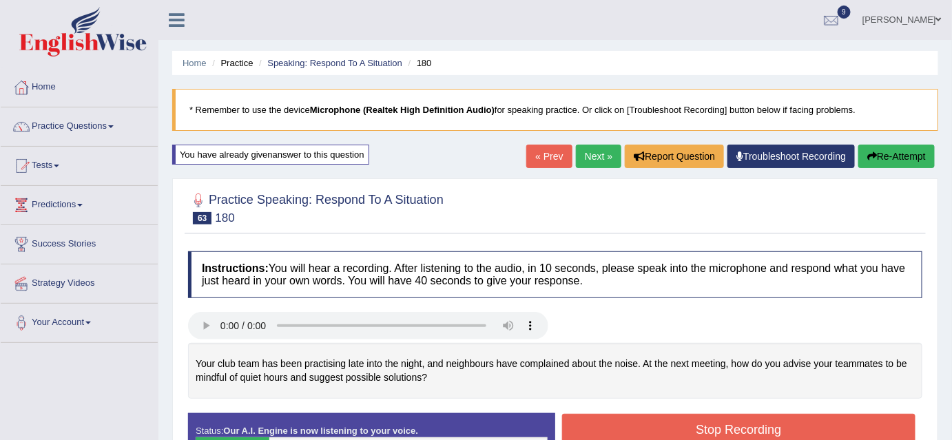
click at [674, 435] on button "Stop Recording" at bounding box center [738, 430] width 353 height 32
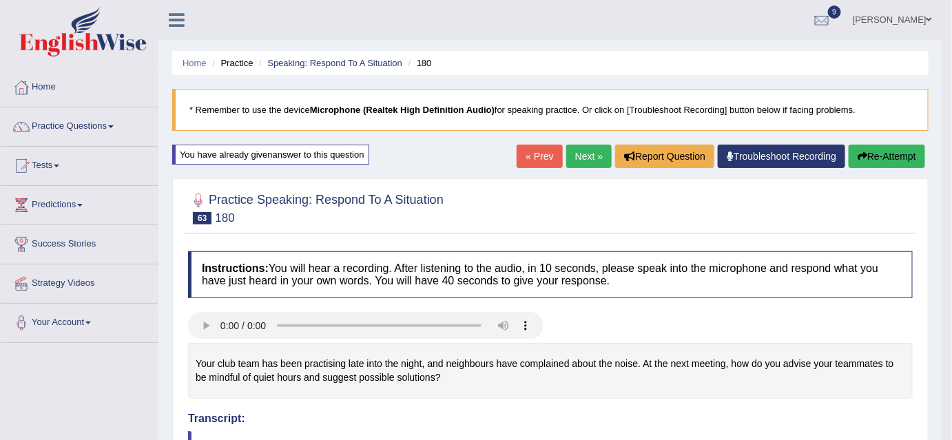
click at [866, 156] on button "Re-Attempt" at bounding box center [887, 156] width 76 height 23
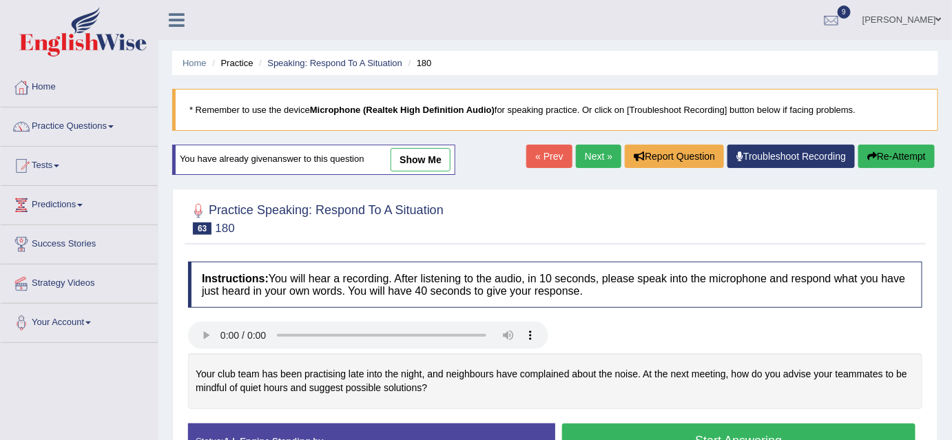
click at [685, 433] on button "Start Answering" at bounding box center [738, 441] width 353 height 35
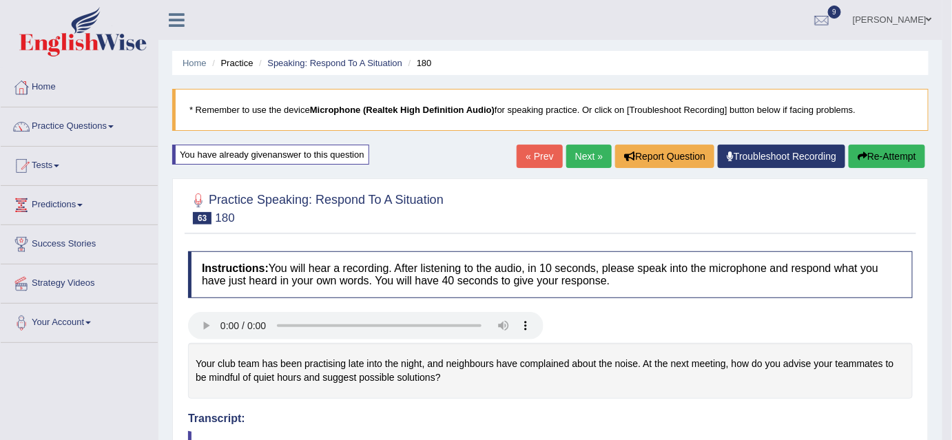
click at [891, 163] on button "Re-Attempt" at bounding box center [887, 156] width 76 height 23
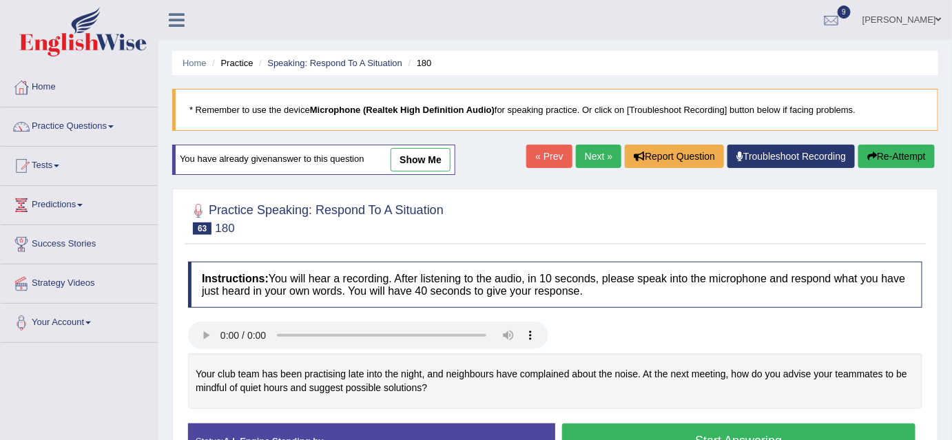
click at [736, 428] on button "Start Answering" at bounding box center [738, 441] width 353 height 35
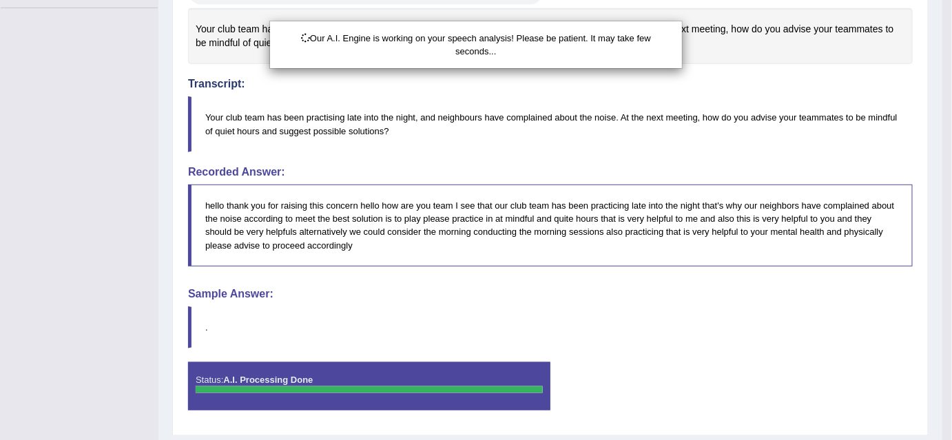
scroll to position [373, 0]
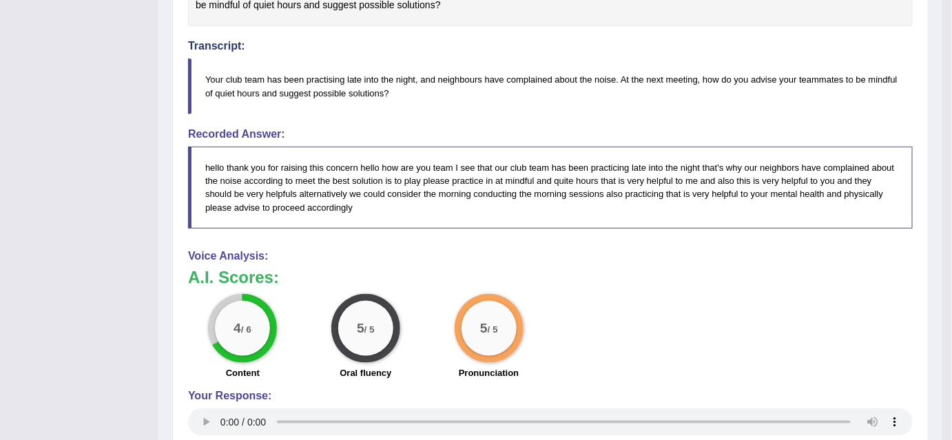
drag, startPoint x: 955, startPoint y: 88, endPoint x: 946, endPoint y: 431, distance: 343.2
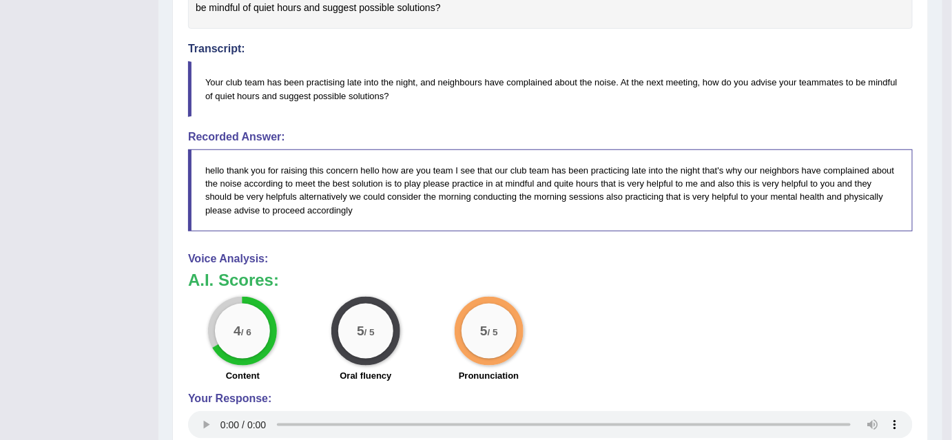
drag, startPoint x: 958, startPoint y: 338, endPoint x: 841, endPoint y: 272, distance: 134.1
click at [841, 272] on h3 "A.I. Scores:" at bounding box center [550, 280] width 725 height 18
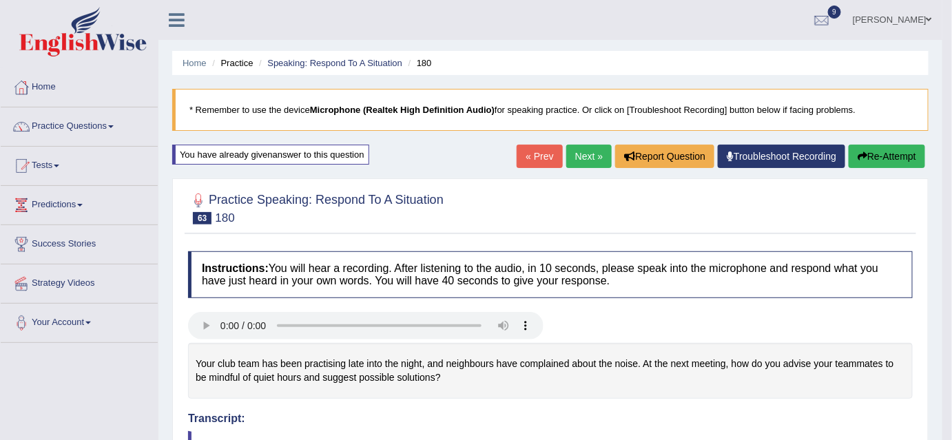
drag, startPoint x: 467, startPoint y: 30, endPoint x: 437, endPoint y: 214, distance: 186.3
click at [183, 326] on div at bounding box center [365, 327] width 369 height 31
click at [871, 148] on button "Re-Attempt" at bounding box center [887, 156] width 76 height 23
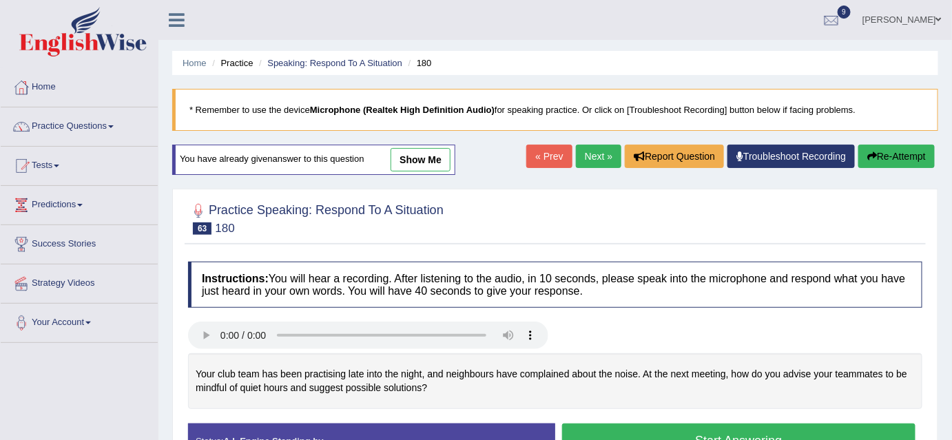
click at [595, 427] on button "Start Answering" at bounding box center [738, 441] width 353 height 35
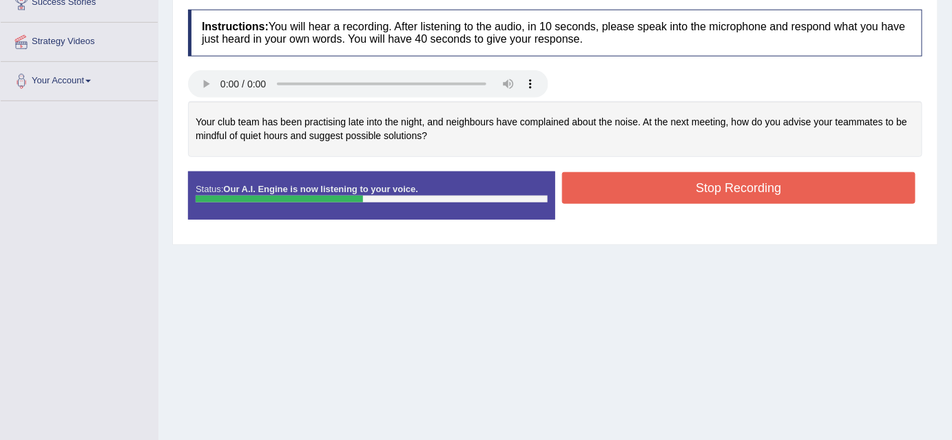
scroll to position [257, 0]
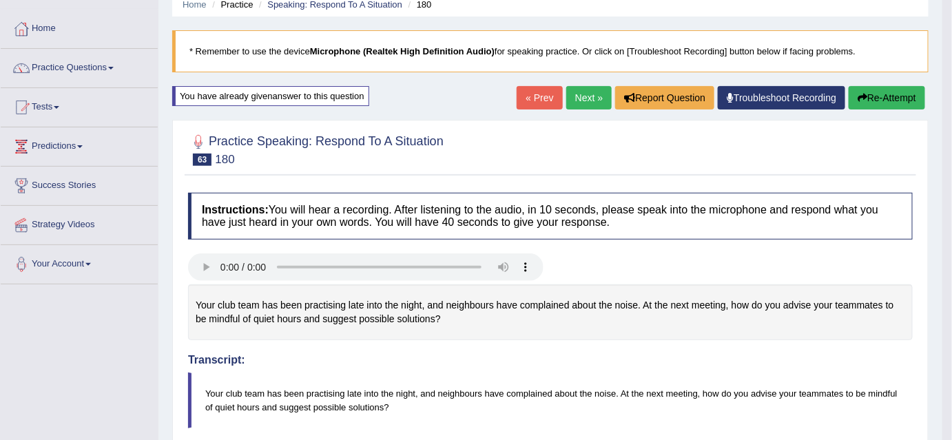
click at [927, 72] on blockquote "* Remember to use the device Microphone (Realtek High Definition Audio) for spe…" at bounding box center [550, 51] width 756 height 42
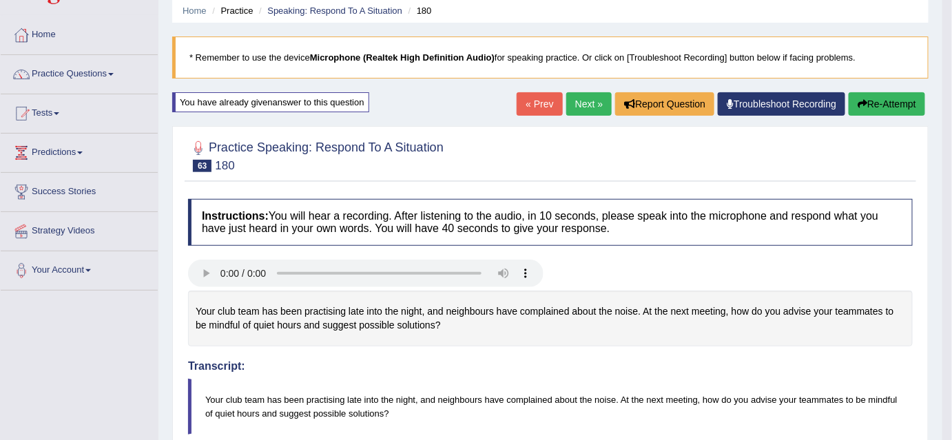
click at [927, 77] on blockquote "* Remember to use the device Microphone (Realtek High Definition Audio) for spe…" at bounding box center [550, 58] width 756 height 42
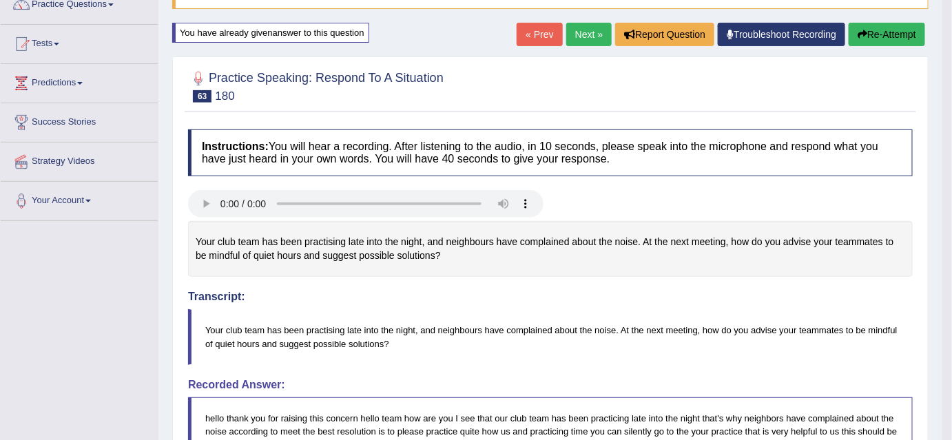
scroll to position [128, 0]
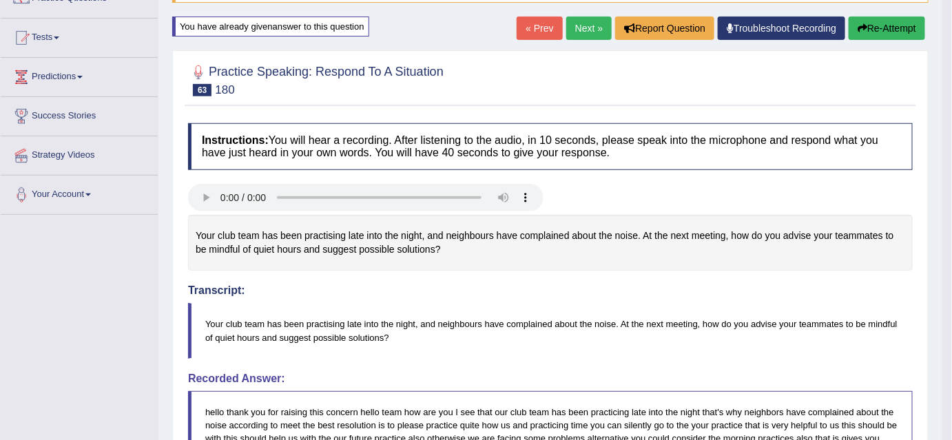
drag, startPoint x: 193, startPoint y: 231, endPoint x: 435, endPoint y: 245, distance: 242.9
click at [435, 245] on div "Your club team has been practising late into the night, and neighbours have com…" at bounding box center [550, 243] width 725 height 56
drag, startPoint x: 459, startPoint y: 254, endPoint x: 156, endPoint y: 284, distance: 303.9
click at [156, 284] on div "Toggle navigation Home Practice Questions Speaking Practice Read Aloud Repeat S…" at bounding box center [471, 375] width 942 height 1006
drag, startPoint x: 317, startPoint y: 349, endPoint x: 296, endPoint y: 324, distance: 32.7
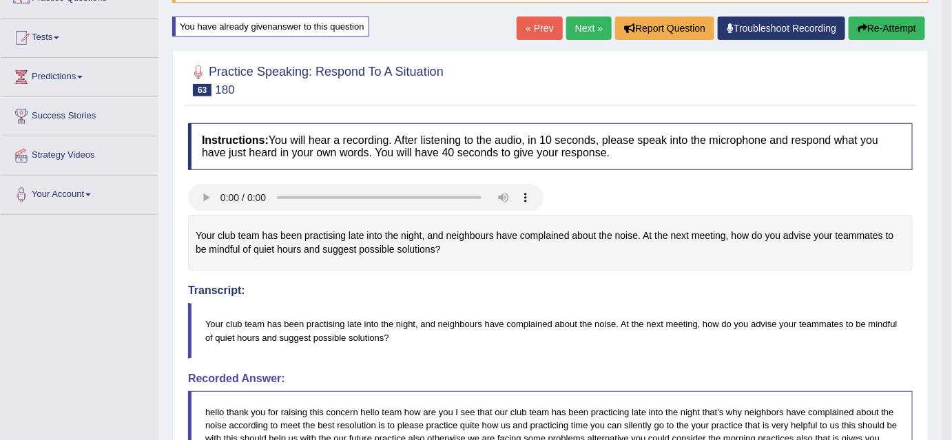
click at [296, 324] on blockquote "Your club team has been practising late into the night, and neighbours have com…" at bounding box center [550, 330] width 725 height 55
drag, startPoint x: 209, startPoint y: 310, endPoint x: 591, endPoint y: 243, distance: 388.1
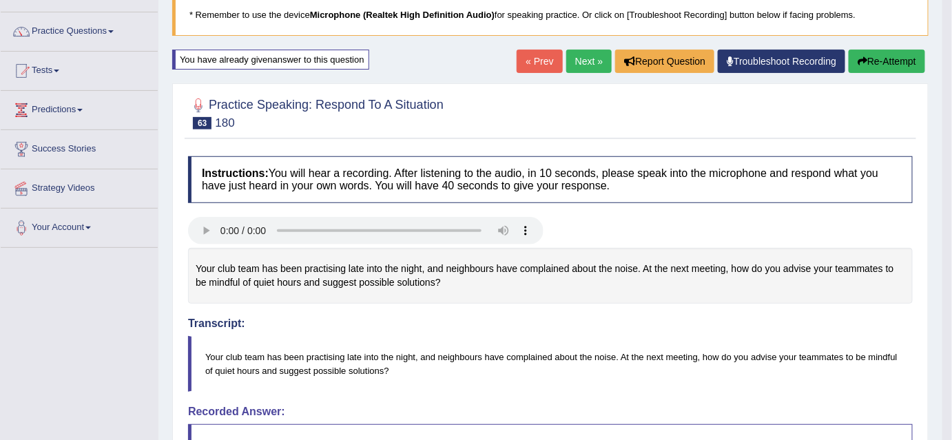
scroll to position [78, 0]
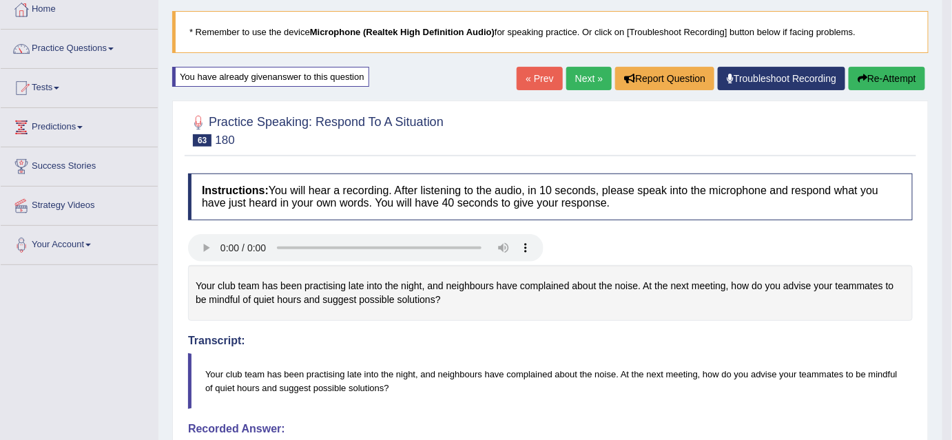
drag, startPoint x: 233, startPoint y: 223, endPoint x: 329, endPoint y: 290, distance: 116.8
click at [329, 290] on div "Your club team has been practising late into the night, and neighbours have com…" at bounding box center [550, 293] width 725 height 56
drag, startPoint x: 329, startPoint y: 289, endPoint x: 313, endPoint y: 298, distance: 17.6
click at [313, 298] on div "Your club team has been practising late into the night, and neighbours have com…" at bounding box center [550, 293] width 725 height 56
drag, startPoint x: 473, startPoint y: 293, endPoint x: 295, endPoint y: 281, distance: 178.1
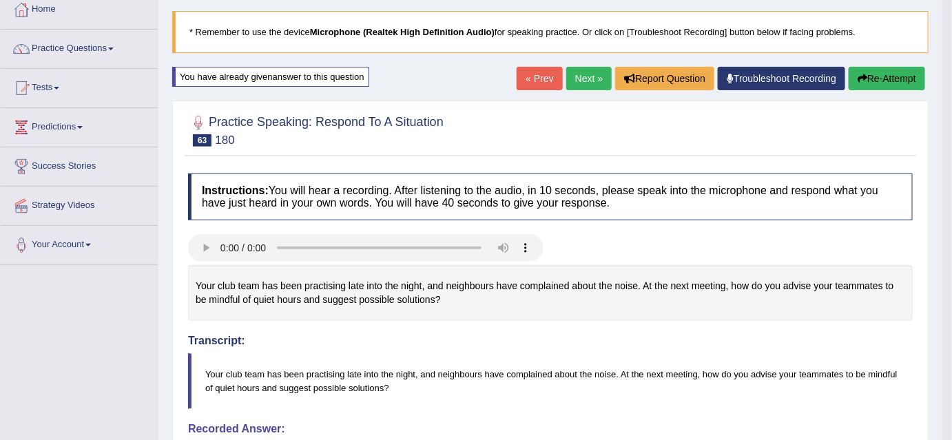
click at [295, 281] on div "Your club team has been practising late into the night, and neighbours have com…" at bounding box center [550, 293] width 725 height 56
drag, startPoint x: 288, startPoint y: 282, endPoint x: 424, endPoint y: 316, distance: 140.5
click at [424, 316] on div "Your club team has been practising late into the night, and neighbours have com…" at bounding box center [550, 293] width 725 height 56
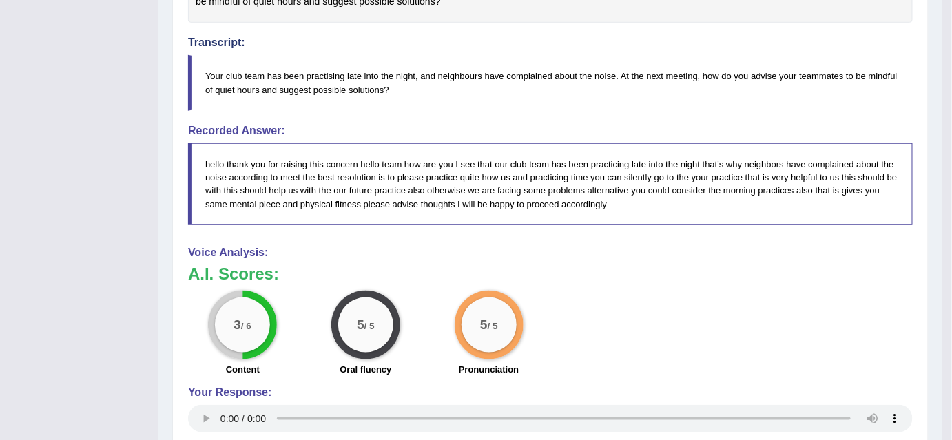
scroll to position [384, 0]
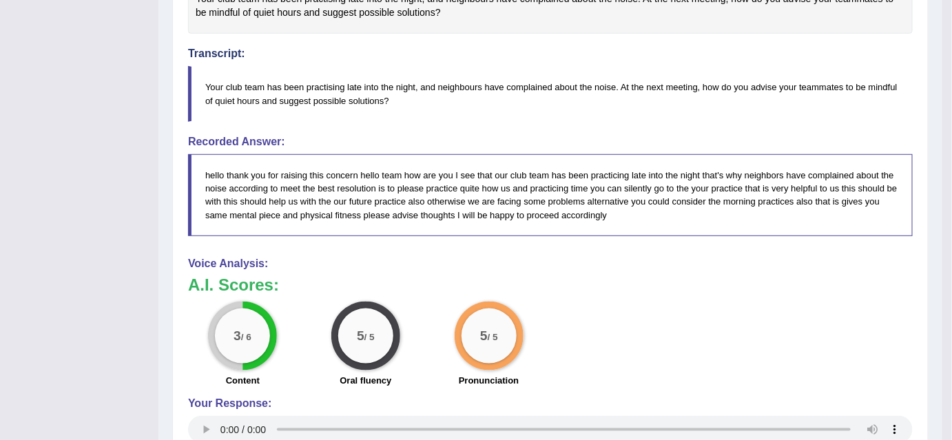
scroll to position [0, 0]
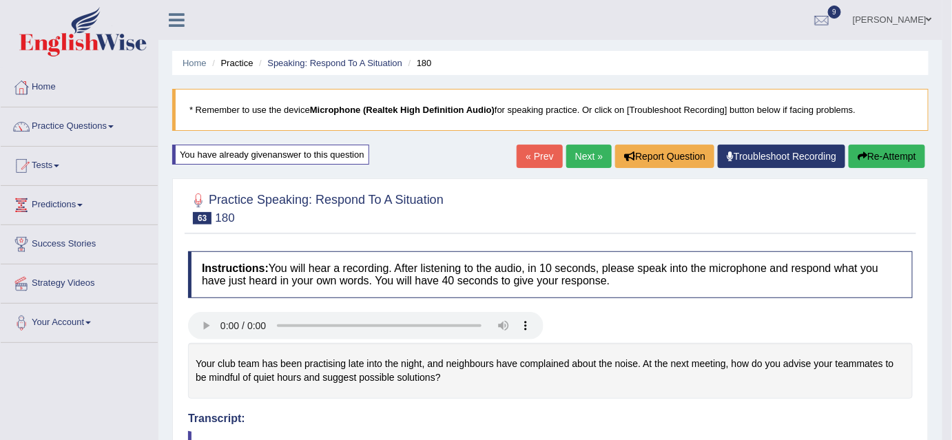
click at [595, 159] on link "Next »" at bounding box center [588, 156] width 45 height 23
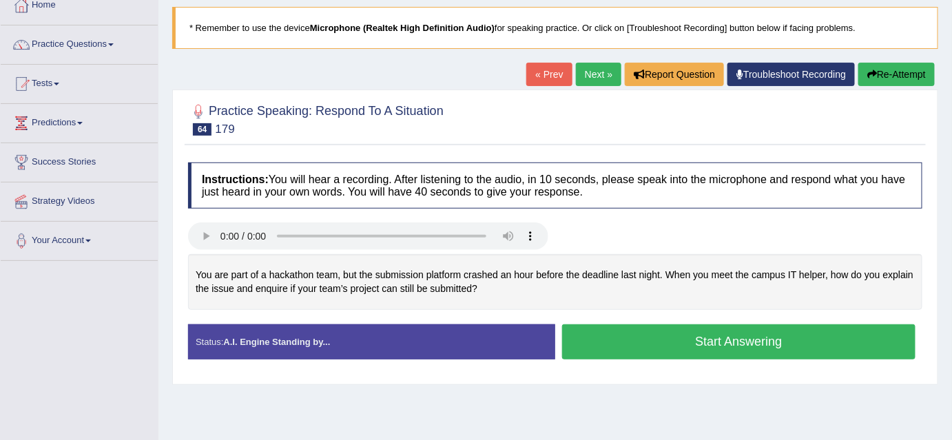
scroll to position [84, 0]
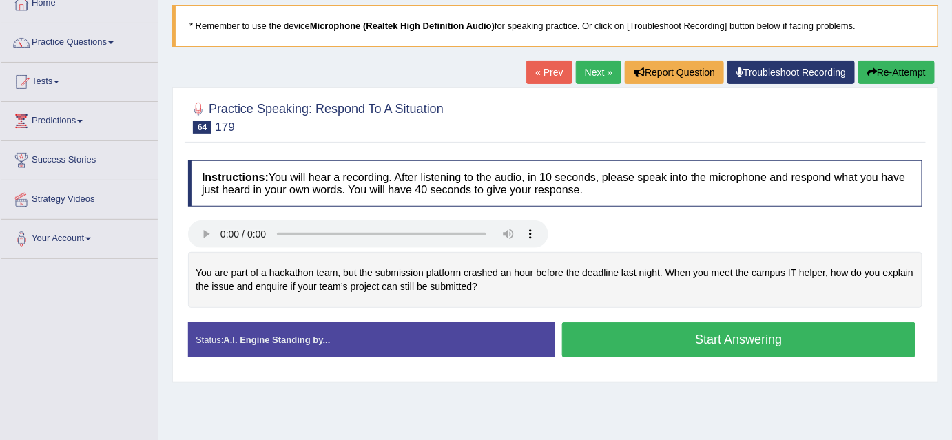
drag, startPoint x: 195, startPoint y: 267, endPoint x: 468, endPoint y: 286, distance: 274.1
click at [468, 286] on div "You are part of a hackathon team, but the submission platform crashed an hour b…" at bounding box center [555, 280] width 734 height 56
drag, startPoint x: 477, startPoint y: 287, endPoint x: 175, endPoint y: 249, distance: 304.8
click at [175, 249] on div "Practice Speaking: Respond To A Situation 64 179 Instructions: You will hear a …" at bounding box center [555, 235] width 766 height 296
click at [747, 352] on button "Start Answering" at bounding box center [738, 339] width 353 height 35
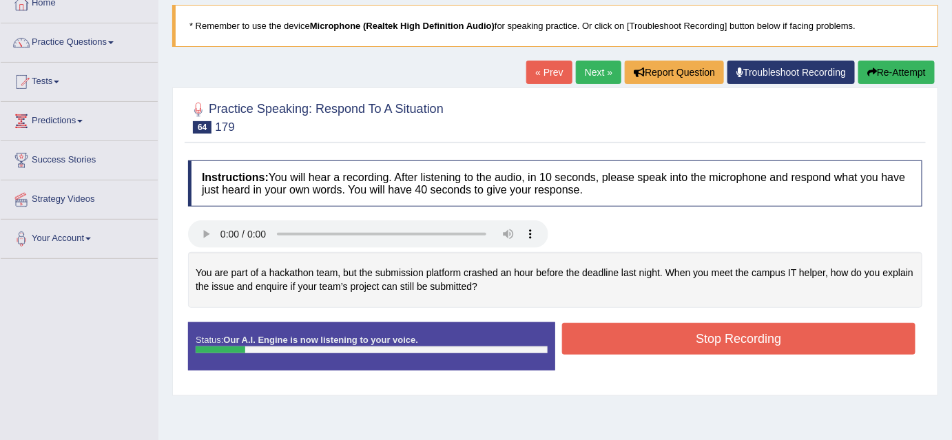
click at [747, 352] on button "Stop Recording" at bounding box center [738, 339] width 353 height 32
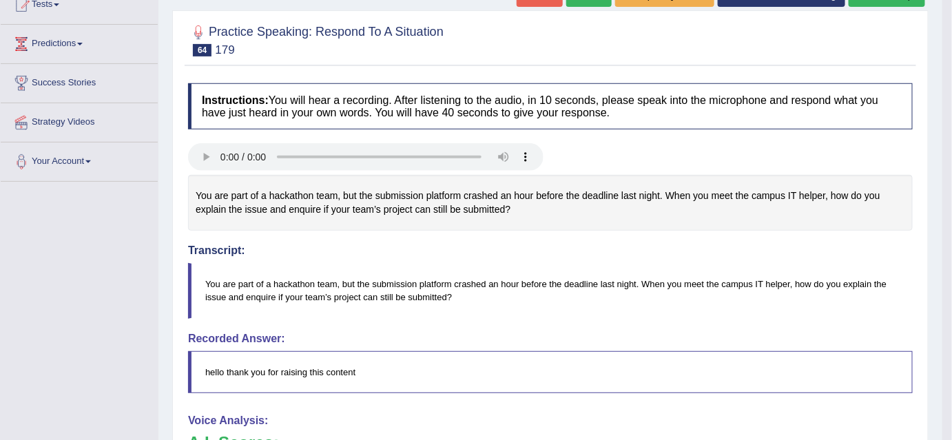
scroll to position [0, 0]
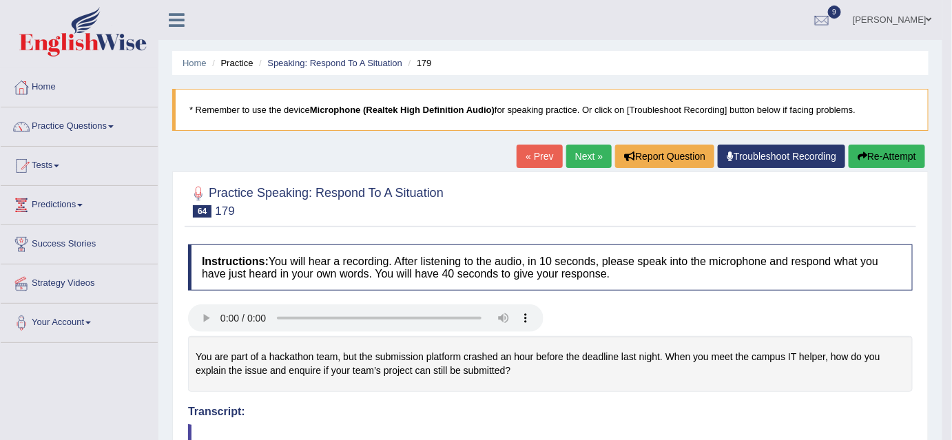
click at [898, 147] on button "Re-Attempt" at bounding box center [887, 156] width 76 height 23
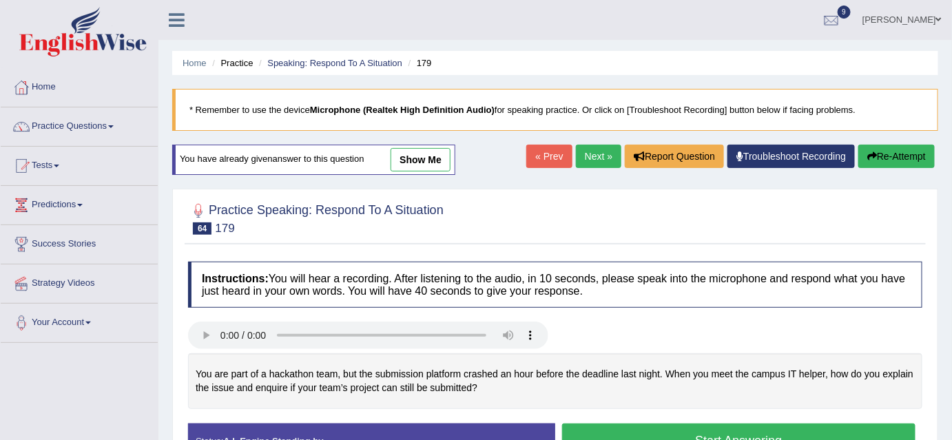
click at [734, 435] on button "Start Answering" at bounding box center [738, 441] width 353 height 35
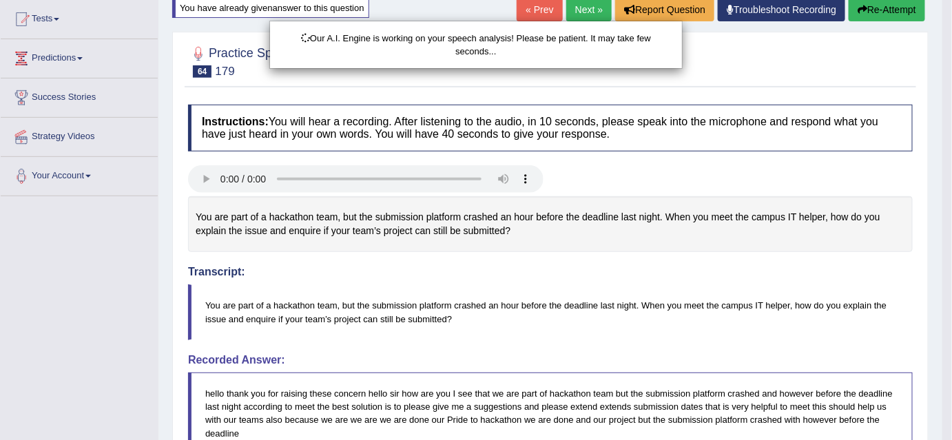
scroll to position [180, 0]
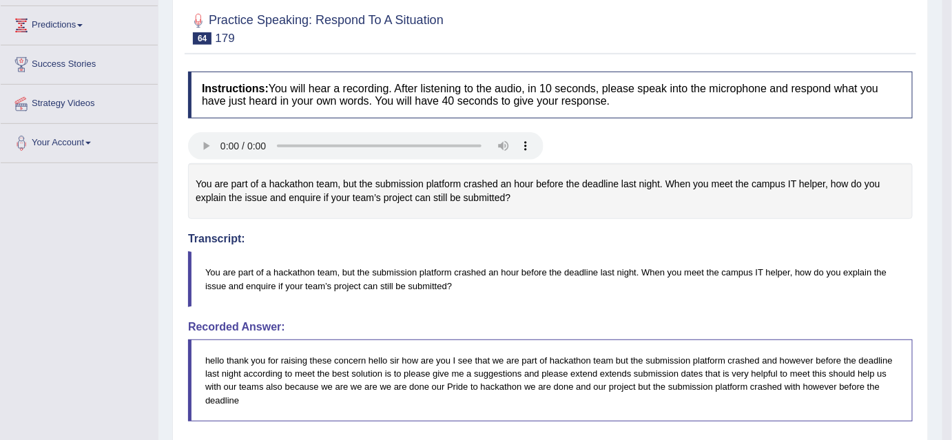
drag, startPoint x: 956, startPoint y: 166, endPoint x: 913, endPoint y: 427, distance: 264.7
click at [913, 260] on html "Toggle navigation Home Practice Questions Speaking Practice Read Aloud Repeat S…" at bounding box center [476, 40] width 952 height 440
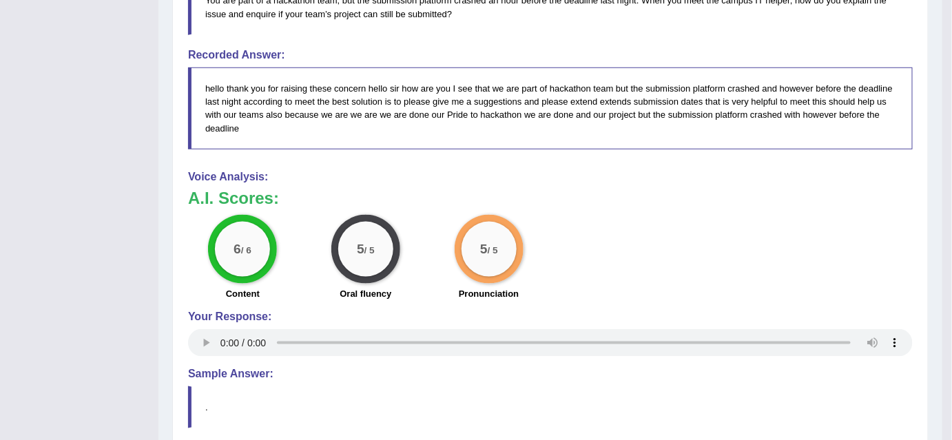
scroll to position [454, 0]
